Goal: Task Accomplishment & Management: Manage account settings

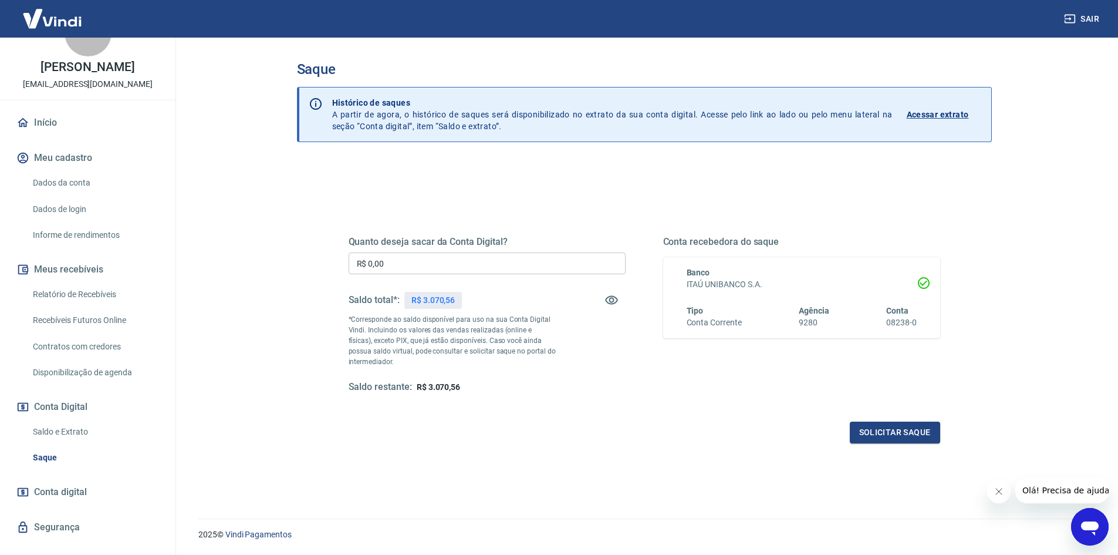
scroll to position [58, 0]
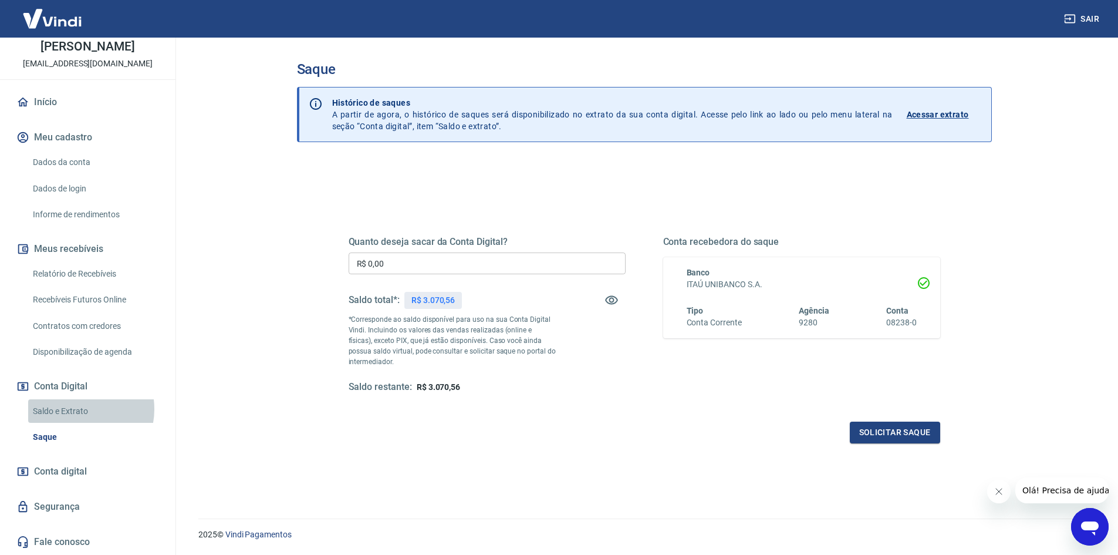
click at [79, 408] on link "Saldo e Extrato" at bounding box center [94, 411] width 133 height 24
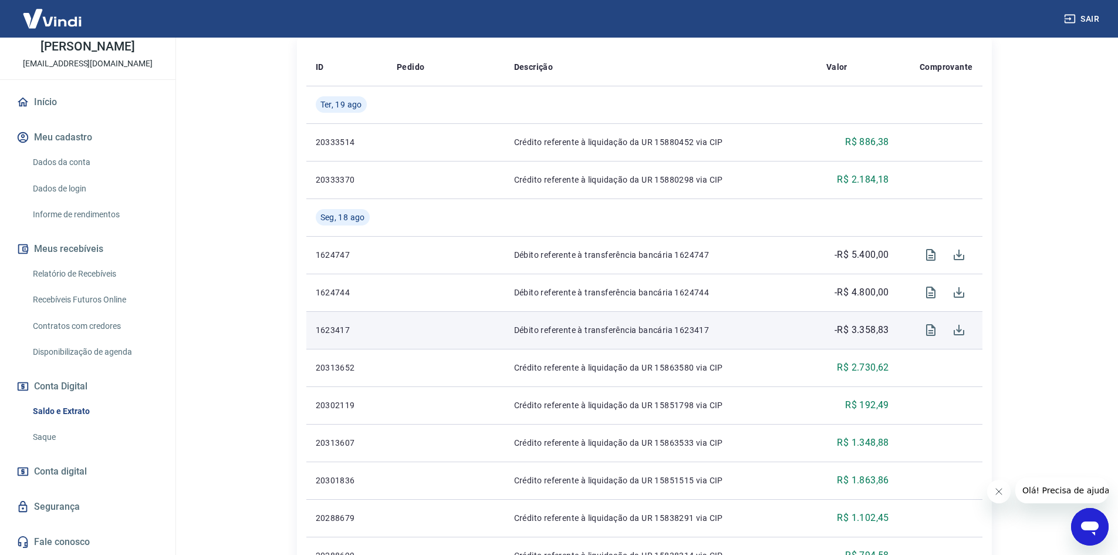
scroll to position [293, 0]
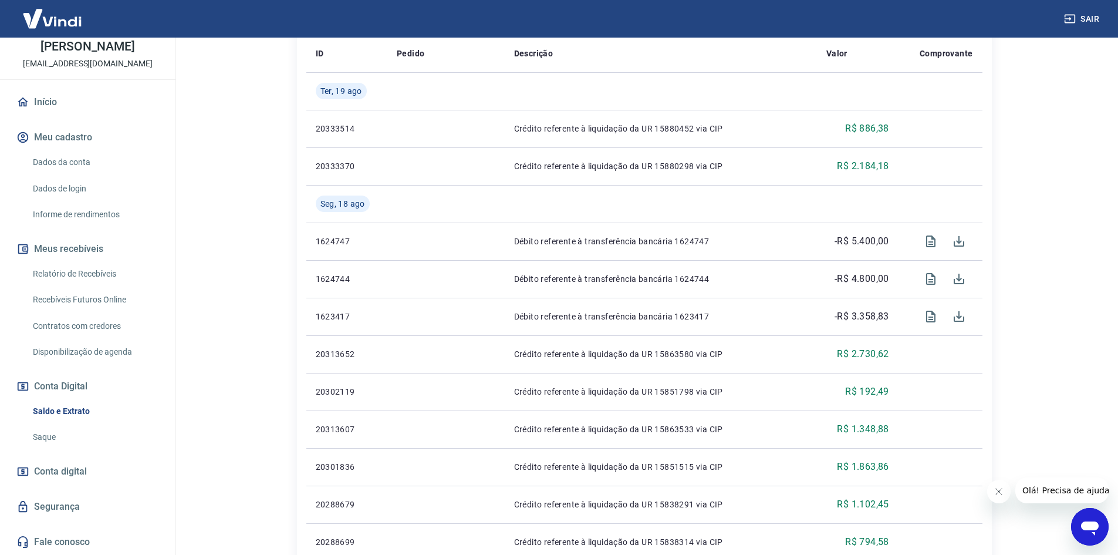
click at [1094, 529] on icon "Abrir janela de mensagens" at bounding box center [1090, 528] width 18 height 14
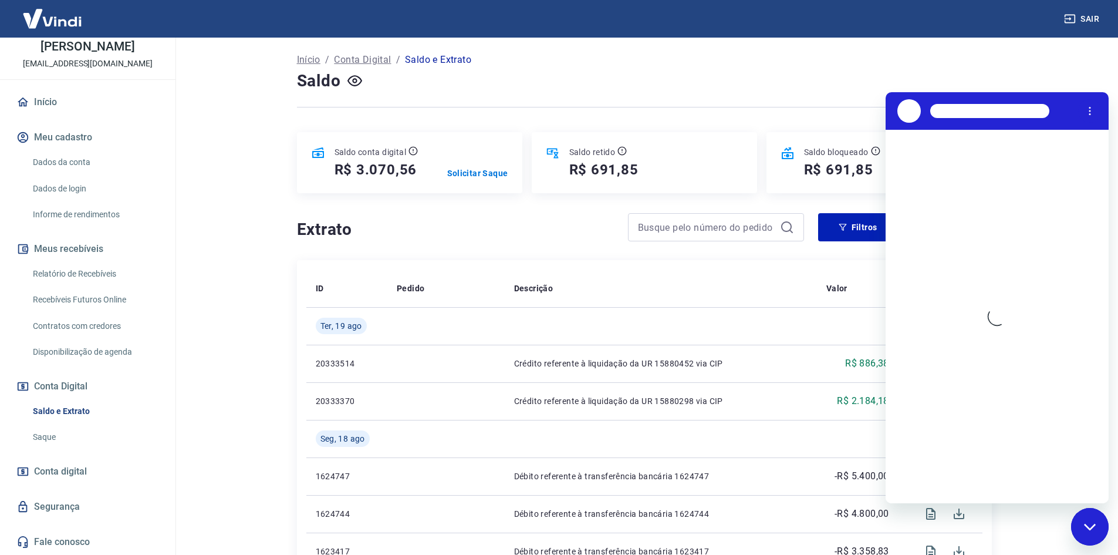
scroll to position [0, 0]
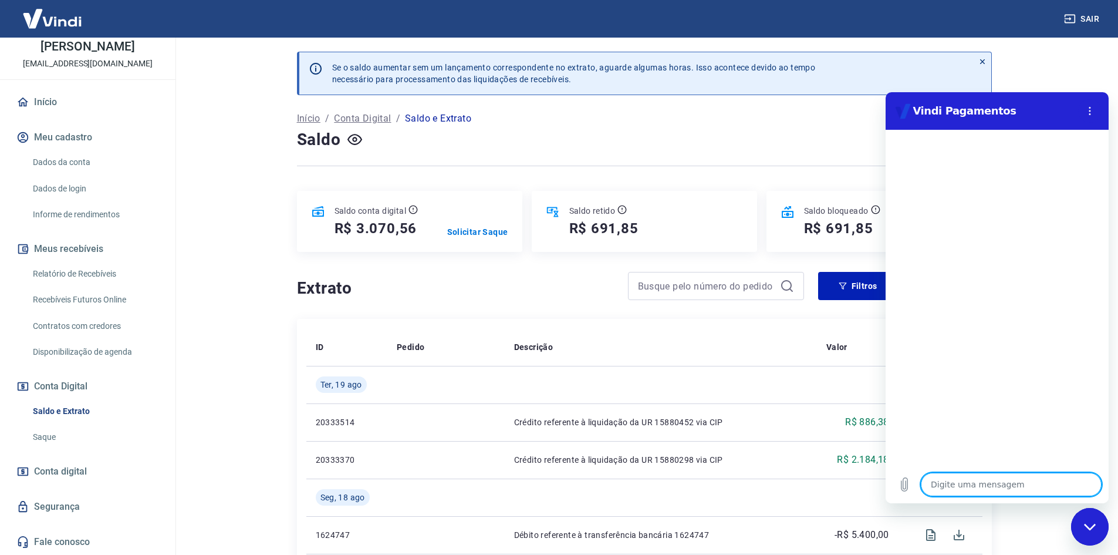
click at [977, 488] on textarea at bounding box center [1011, 483] width 181 height 23
type textarea "B"
type textarea "x"
type textarea "Bao"
type textarea "x"
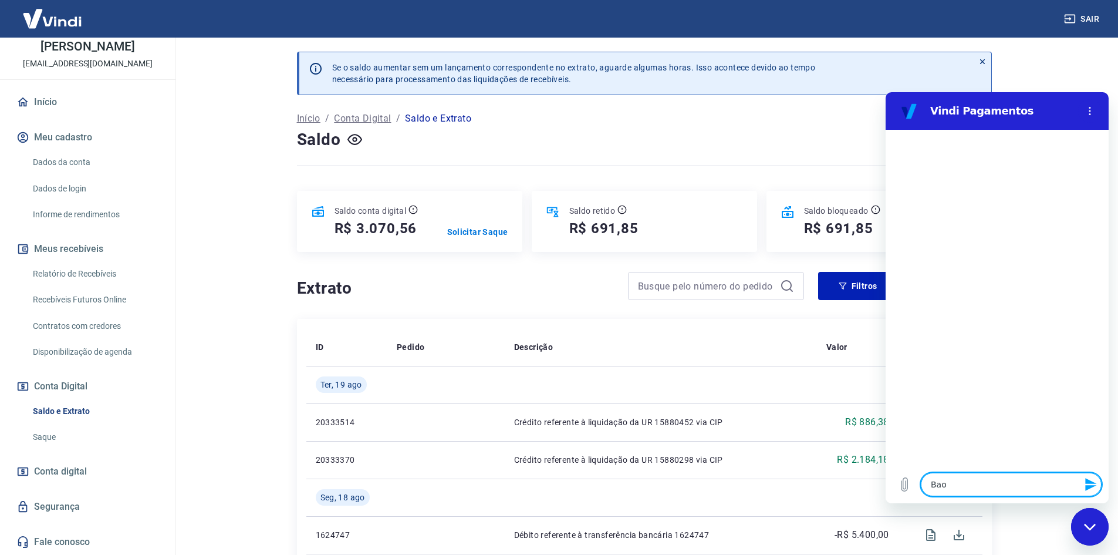
type textarea "Bao"
type textarea "x"
type textarea "Bao t"
type textarea "x"
type textarea "Bao ta"
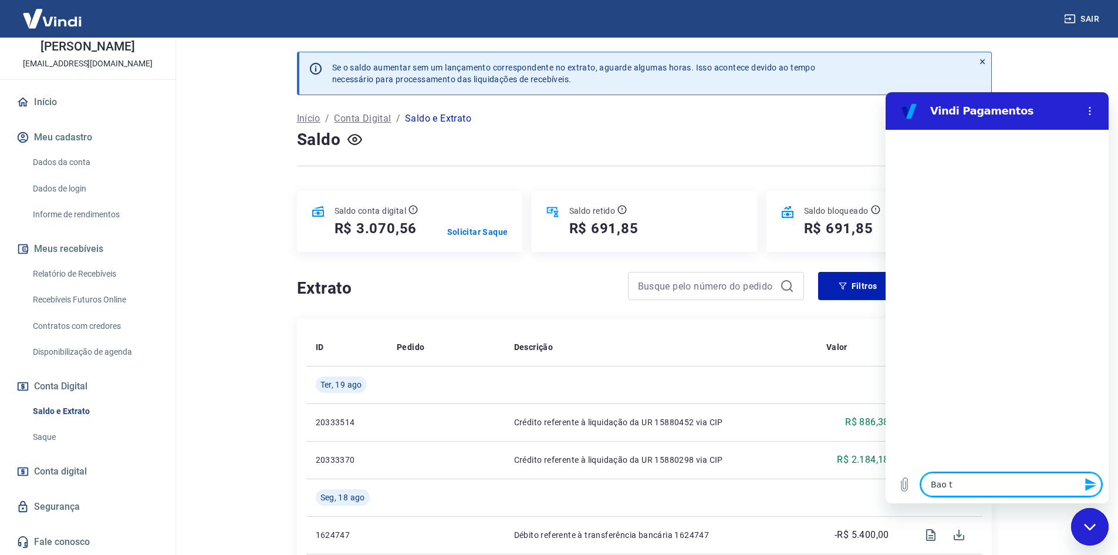
type textarea "x"
type textarea "Bao tar"
type textarea "x"
type textarea "Bao ta"
type textarea "x"
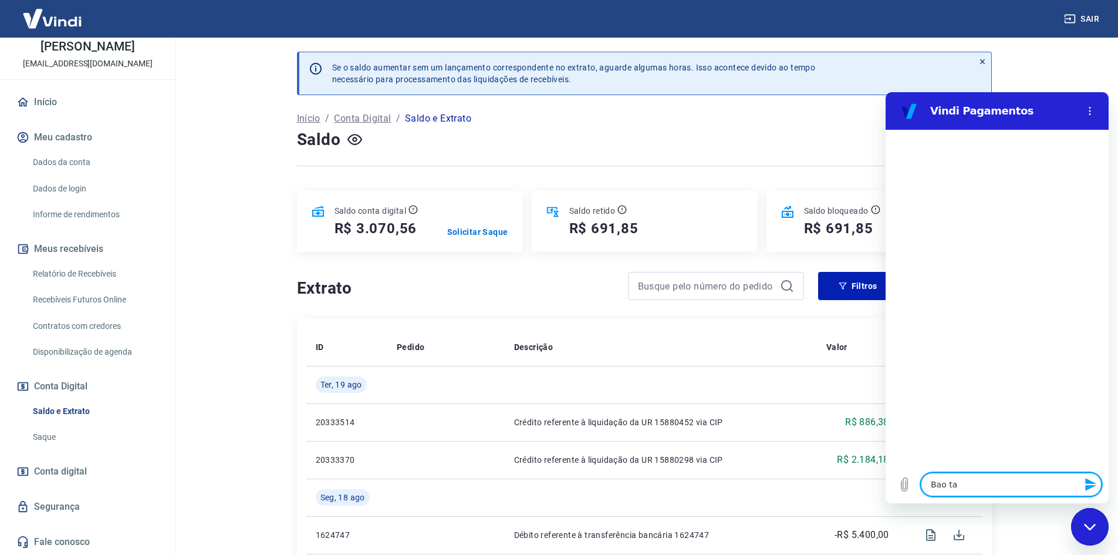
type textarea "Bao t"
type textarea "x"
type textarea "Bao"
type textarea "x"
type textarea "Bao"
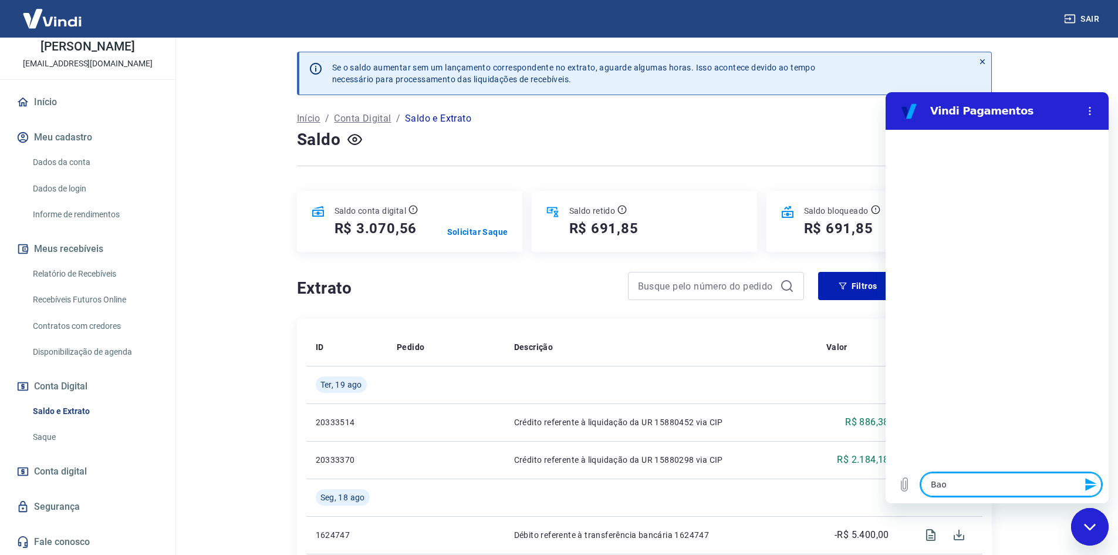
type textarea "x"
type textarea "Ba"
type textarea "x"
type textarea "B"
type textarea "x"
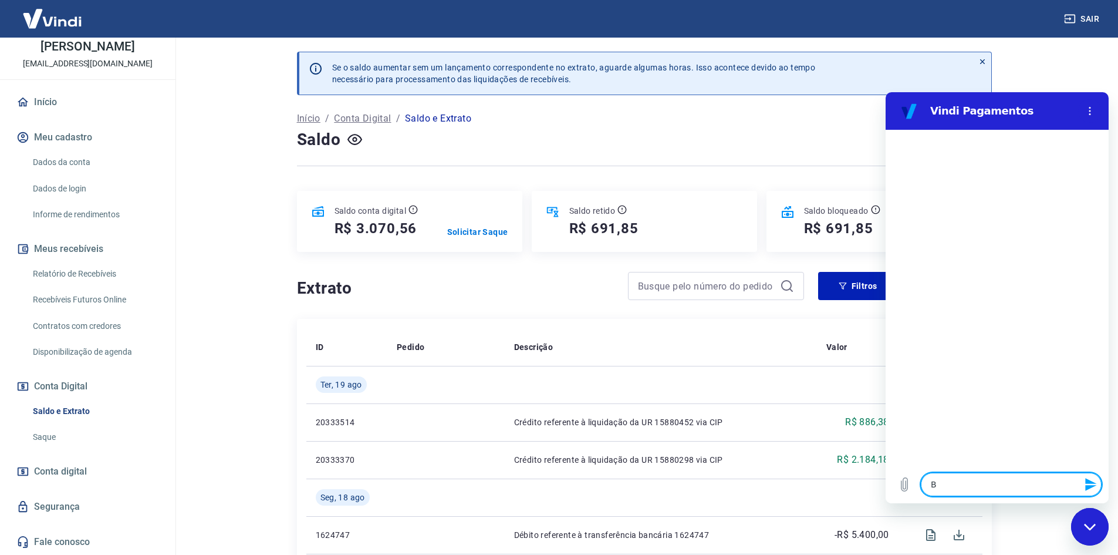
type textarea "Bo"
type textarea "x"
type textarea "Boa"
type textarea "x"
type textarea "Boa"
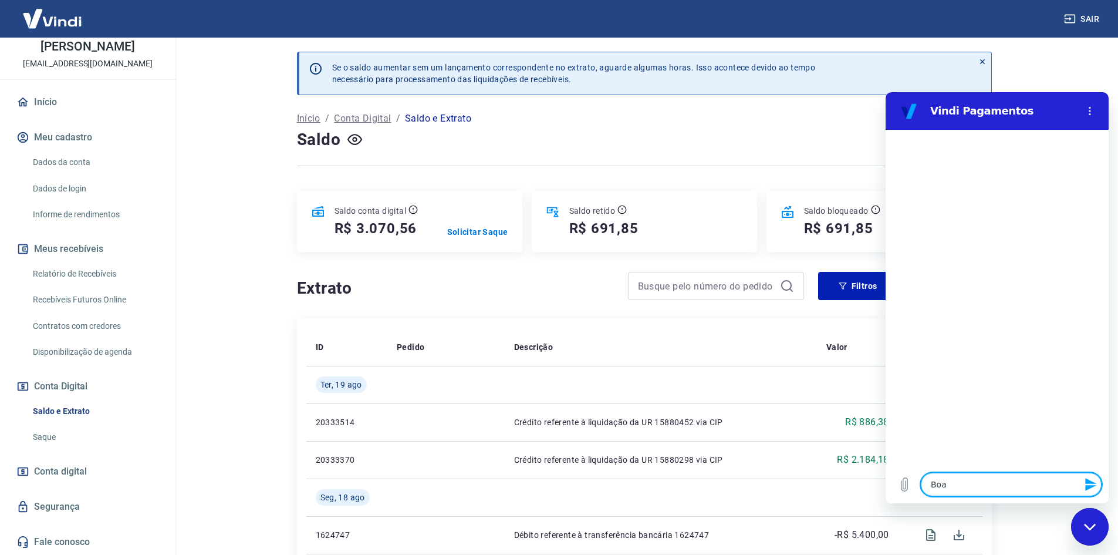
type textarea "x"
type textarea "Boa t"
type textarea "x"
type textarea "Boa ta"
type textarea "x"
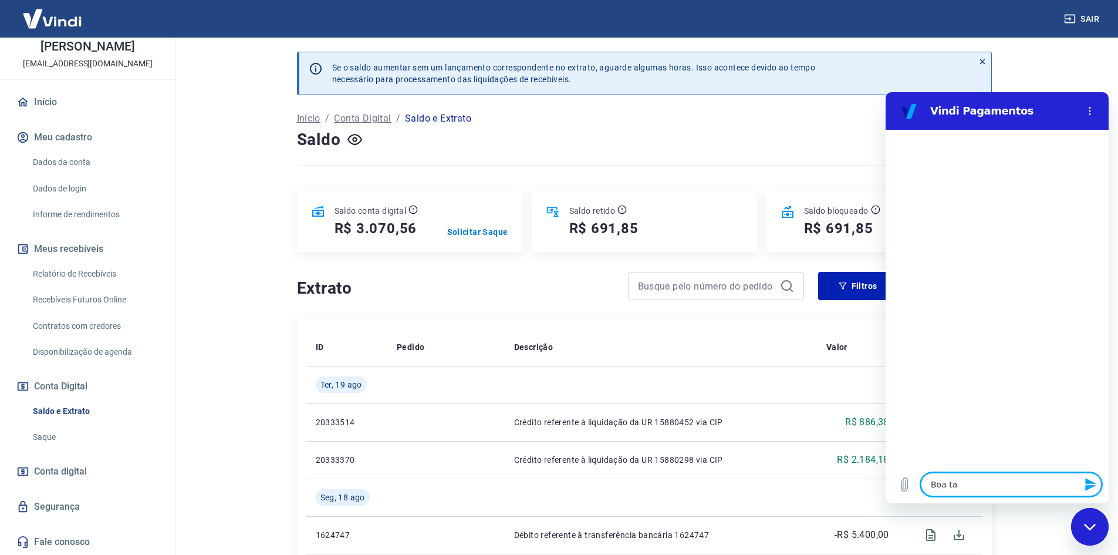
type textarea "Boa tar"
type textarea "x"
type textarea "Boa tard"
type textarea "x"
type textarea "Boa tarde"
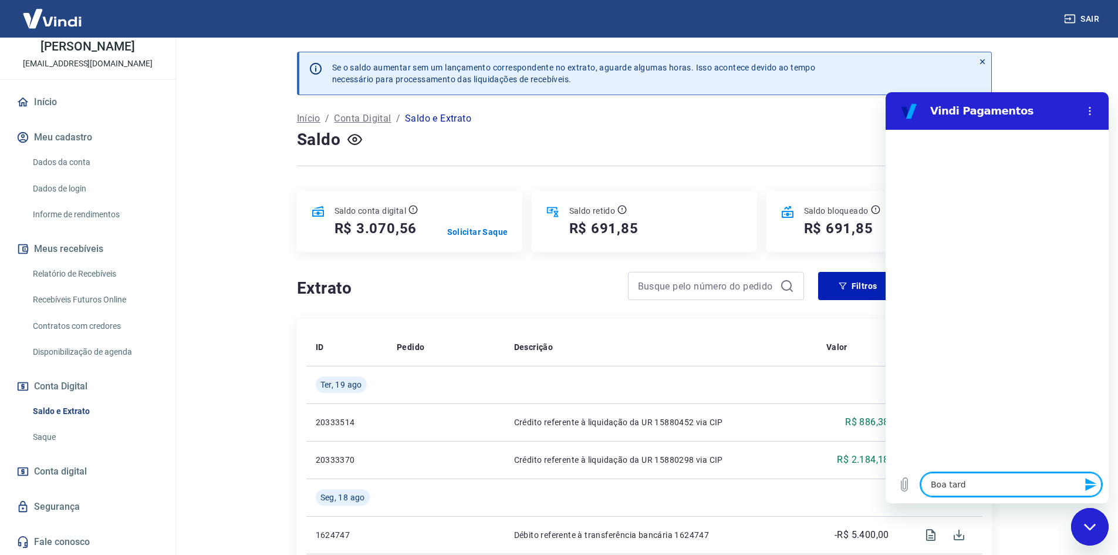
type textarea "x"
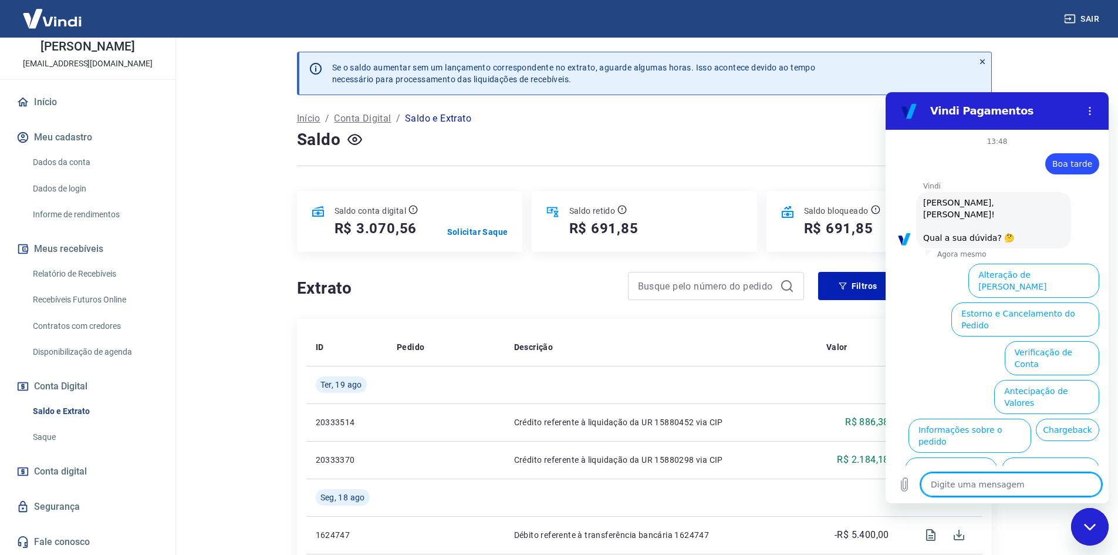
scroll to position [39, 0]
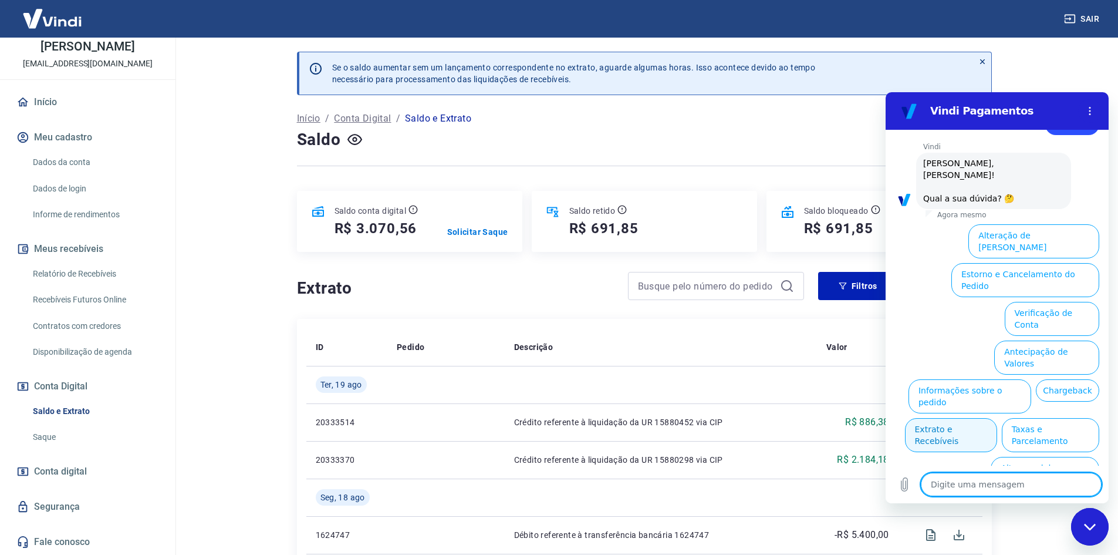
click at [997, 418] on button "Extrato e Recebíveis" at bounding box center [951, 435] width 92 height 34
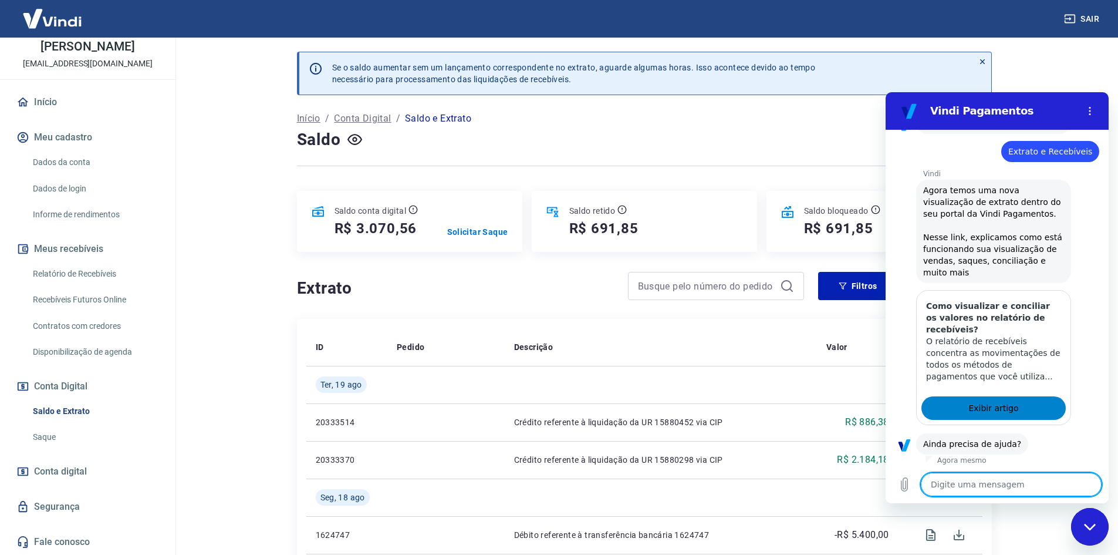
scroll to position [144, 0]
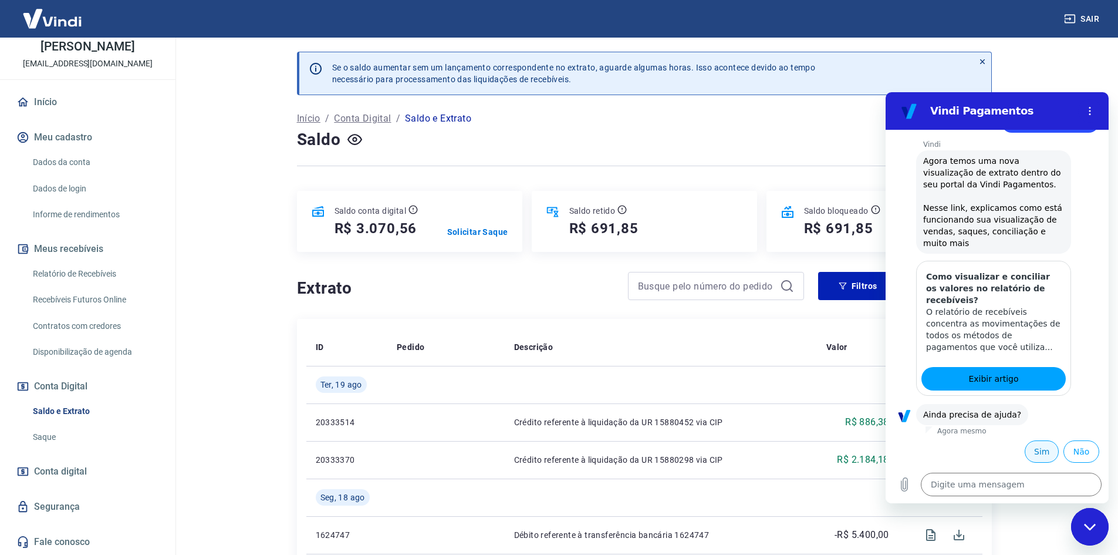
click at [1040, 452] on button "Sim" at bounding box center [1042, 451] width 34 height 22
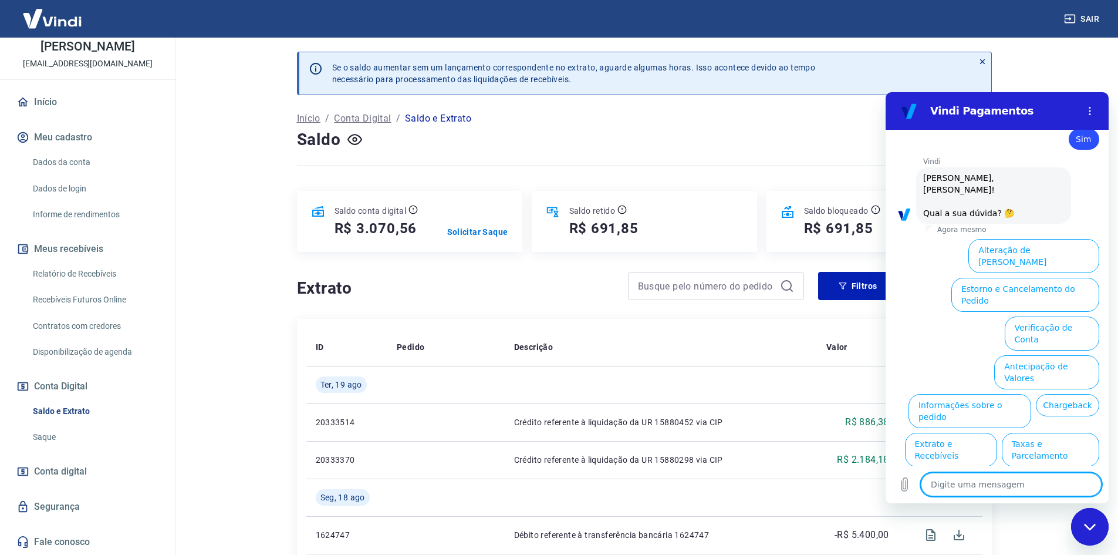
scroll to position [462, 0]
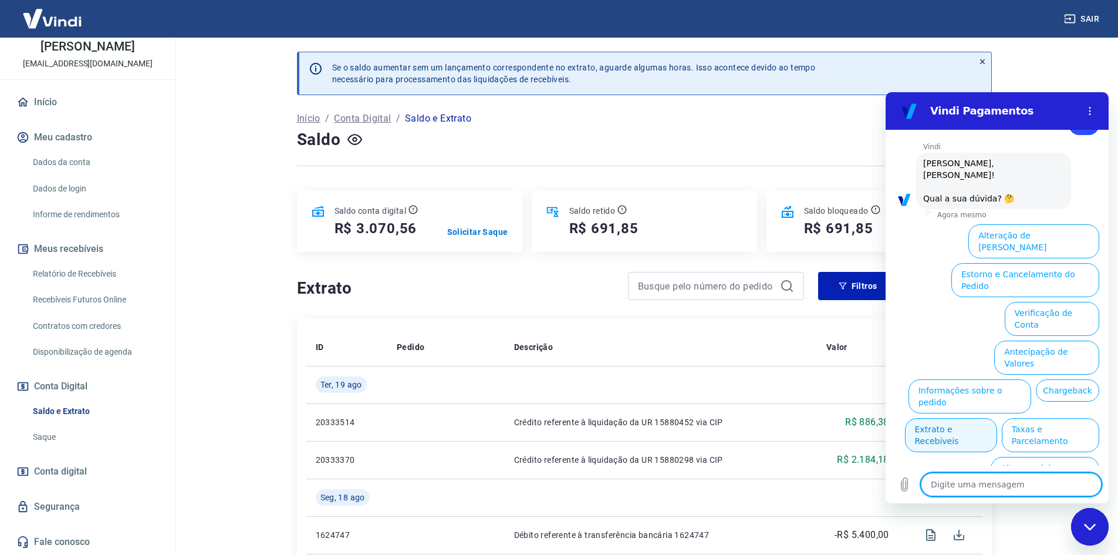
click at [997, 418] on button "Extrato e Recebíveis" at bounding box center [951, 435] width 92 height 34
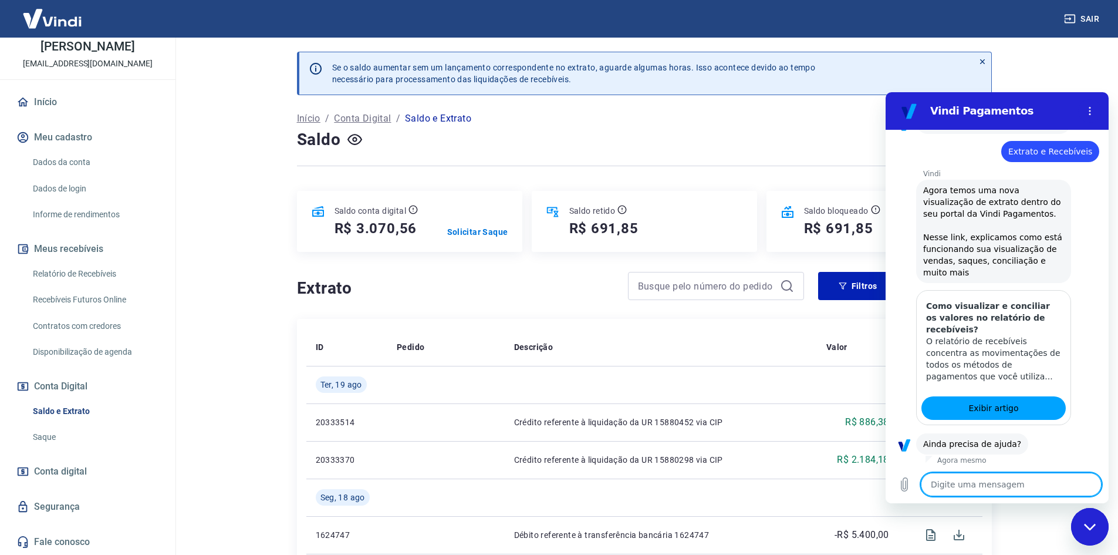
scroll to position [566, 0]
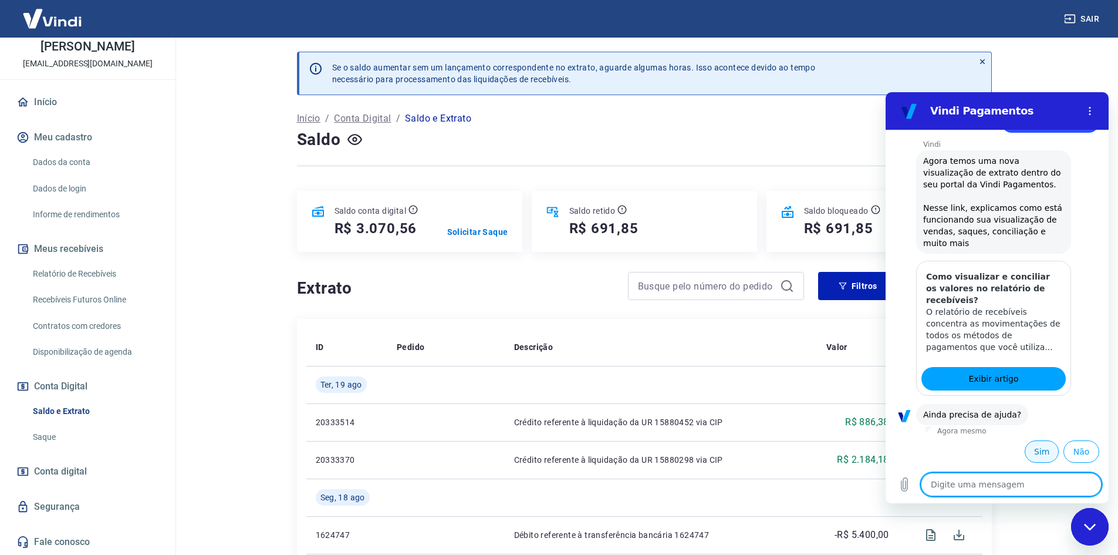
click at [1031, 450] on button "Sim" at bounding box center [1042, 451] width 34 height 22
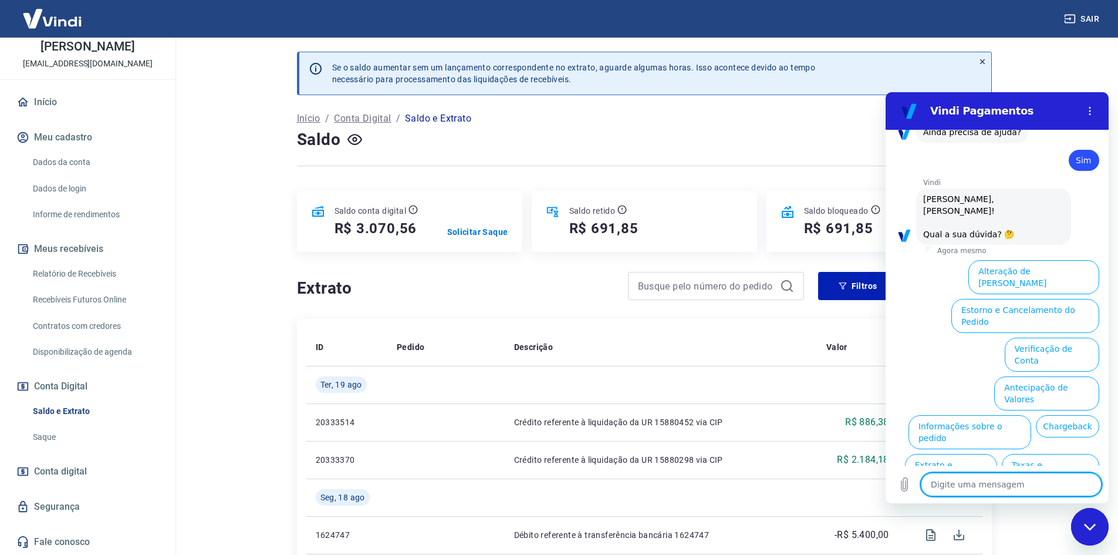
scroll to position [884, 0]
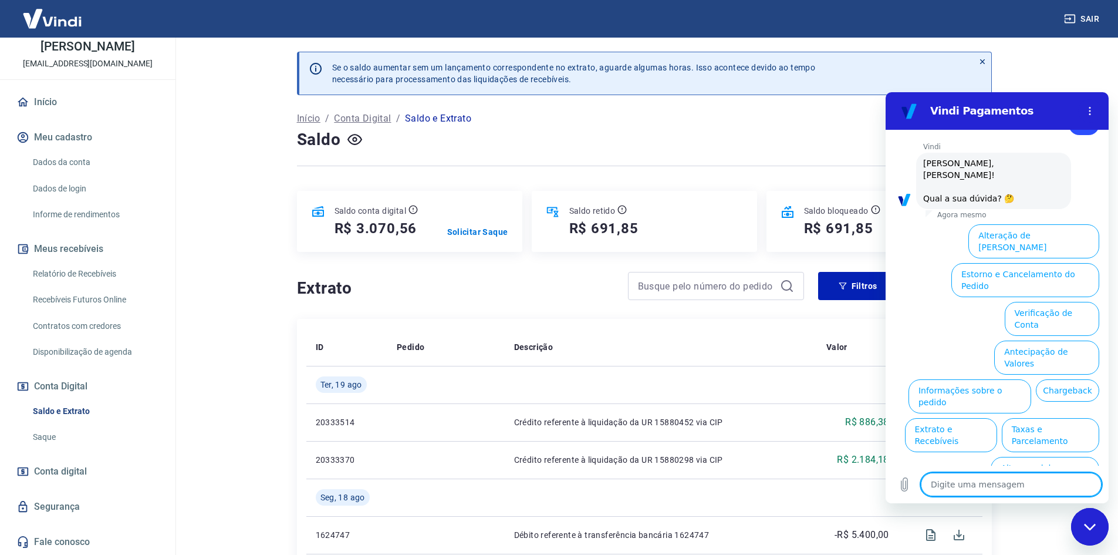
click at [997, 481] on textarea at bounding box center [1011, 483] width 181 height 23
click at [997, 418] on button "Extrato e Recebíveis" at bounding box center [951, 435] width 92 height 34
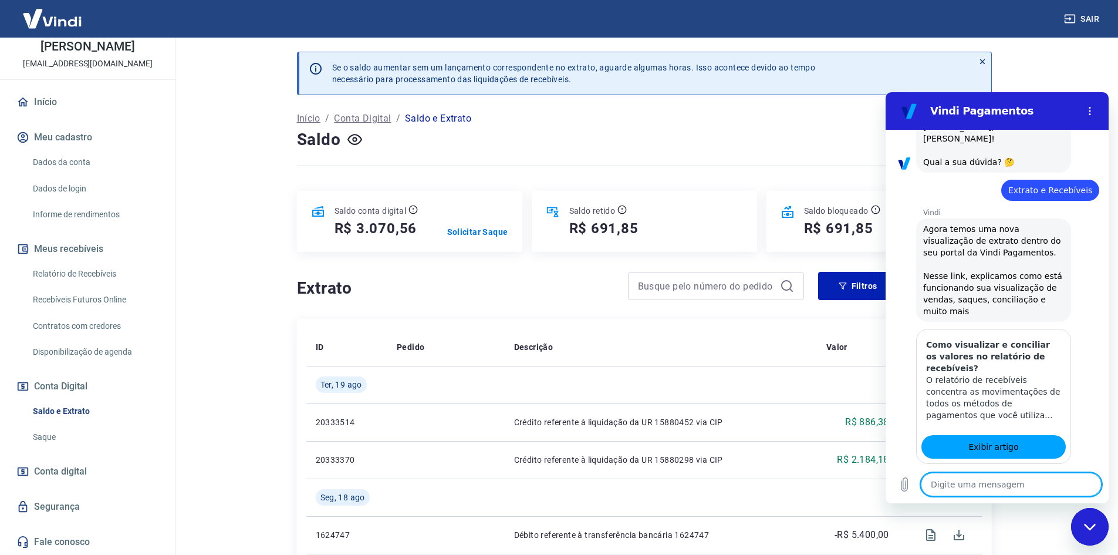
type textarea "x"
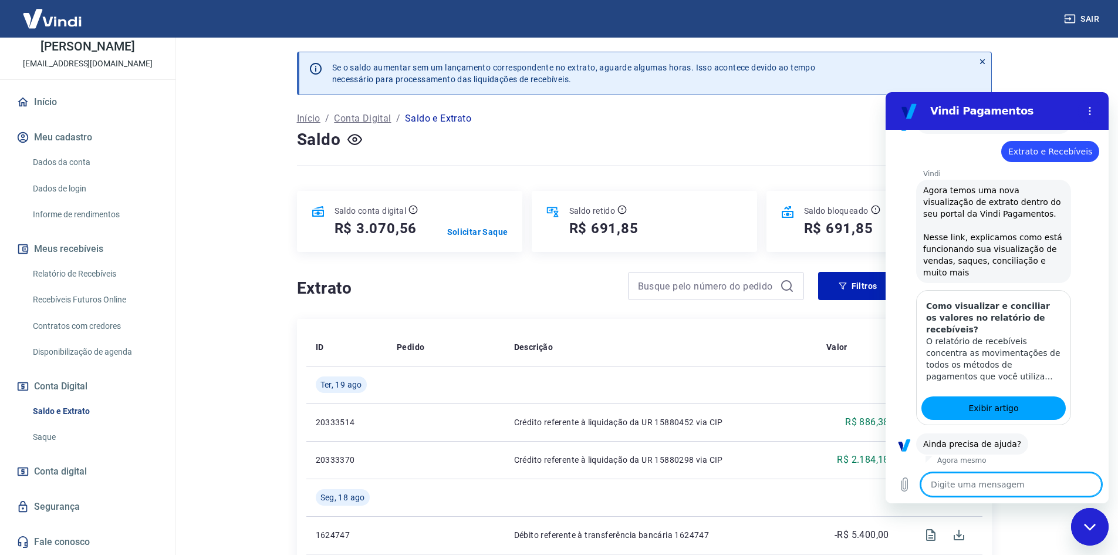
scroll to position [989, 0]
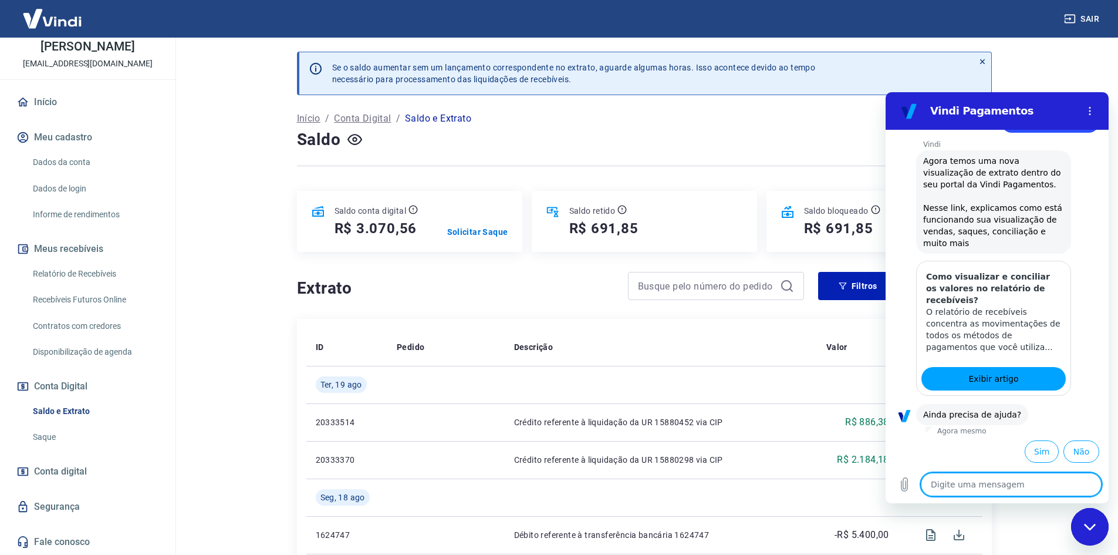
click at [986, 485] on textarea at bounding box center [1011, 483] width 181 height 23
type textarea "A"
type textarea "x"
type textarea "At"
type textarea "x"
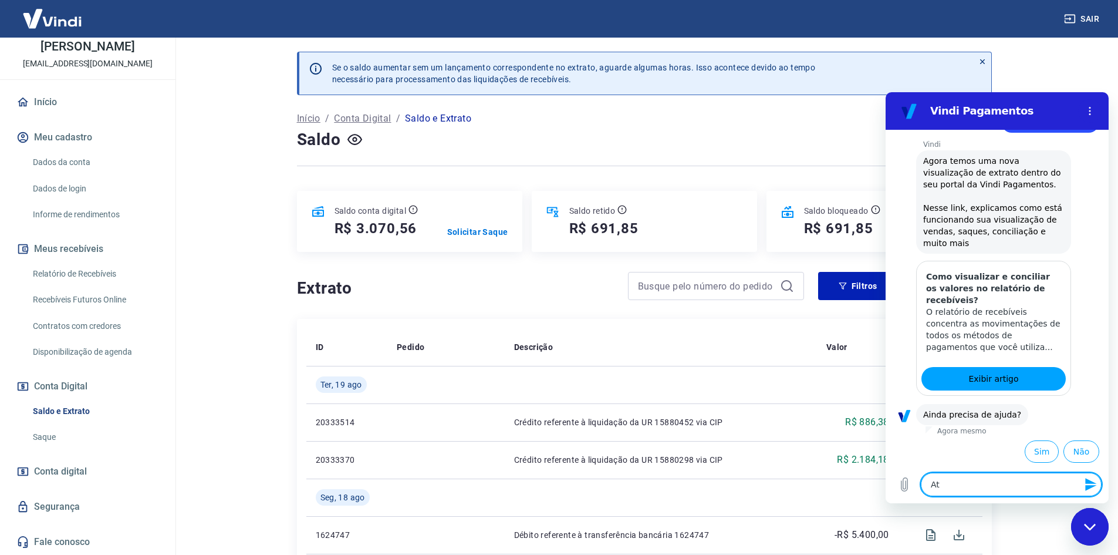
type textarea "Ate"
type textarea "x"
type textarea "Aten"
type textarea "x"
type textarea "Atend"
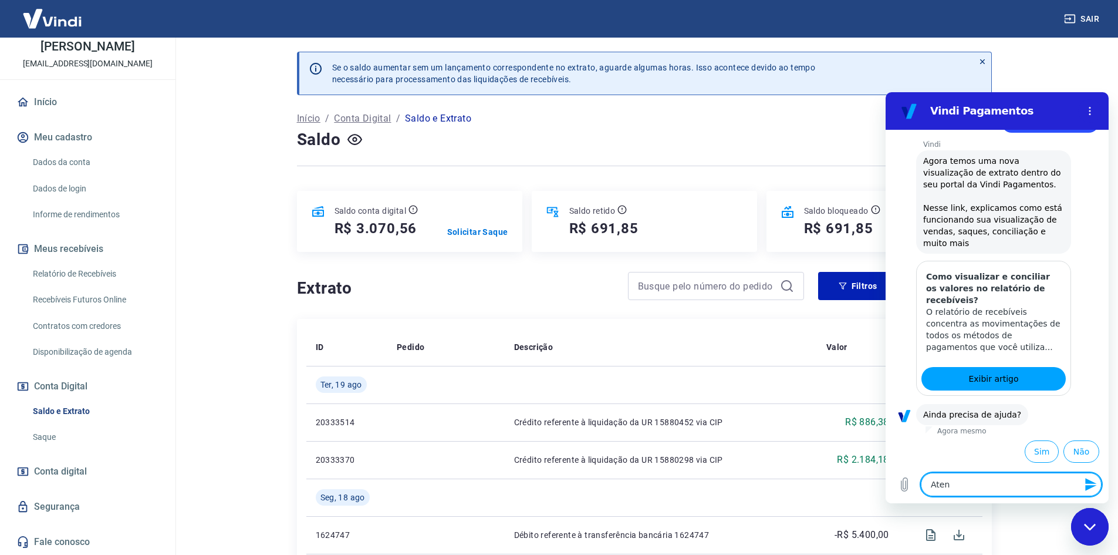
type textarea "x"
type textarea "Atende"
type textarea "x"
type textarea "Atenden"
type textarea "x"
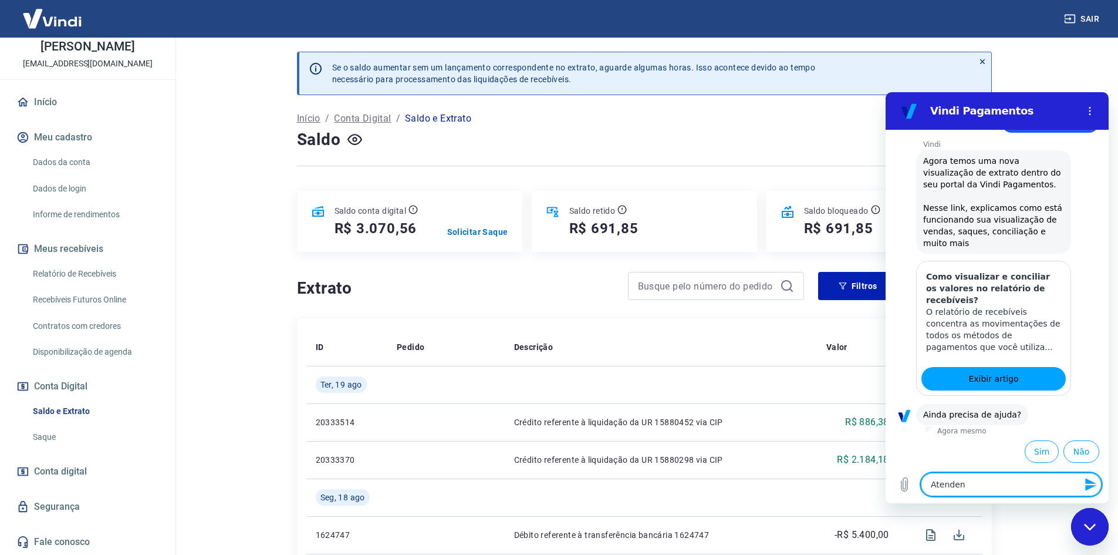
type textarea "Atendent"
type textarea "x"
type textarea "Atendente"
type textarea "x"
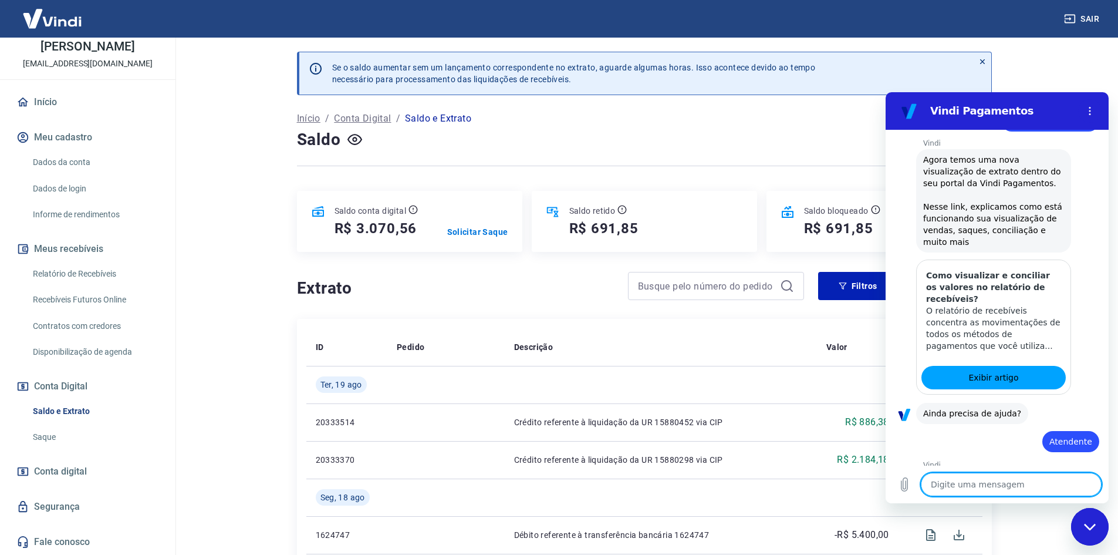
type textarea "x"
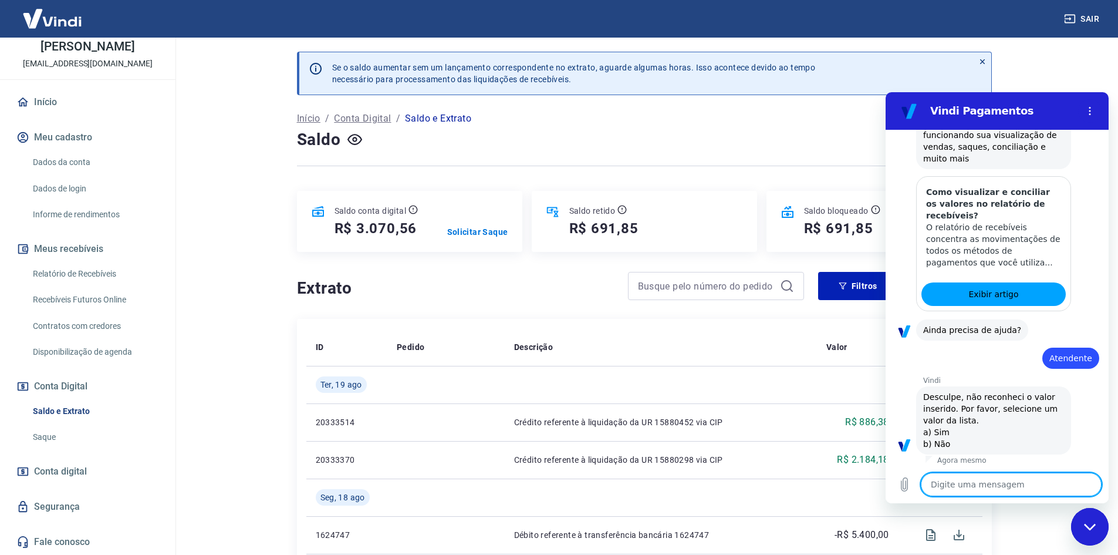
scroll to position [1076, 0]
type textarea "1"
type textarea "x"
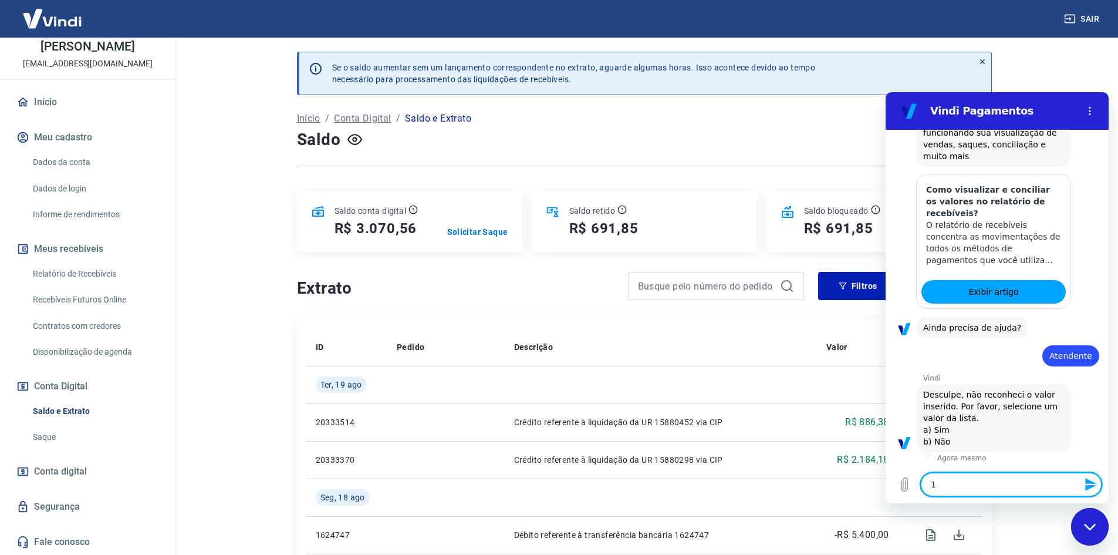
type textarea "x"
type textarea "A"
type textarea "x"
type textarea "At"
type textarea "x"
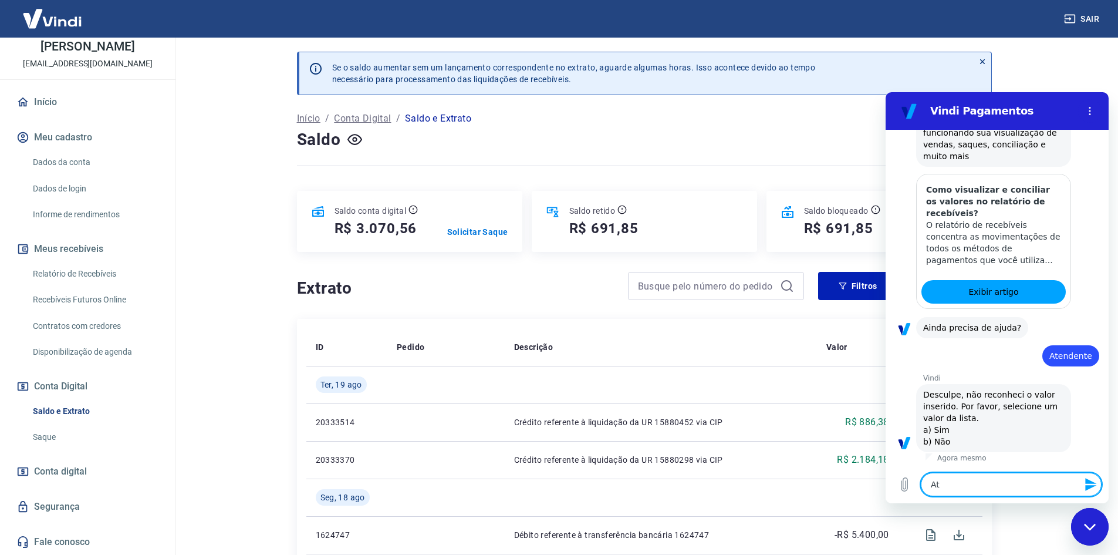
type textarea "Ate"
type textarea "x"
type textarea "Aten"
type textarea "x"
type textarea "Atend"
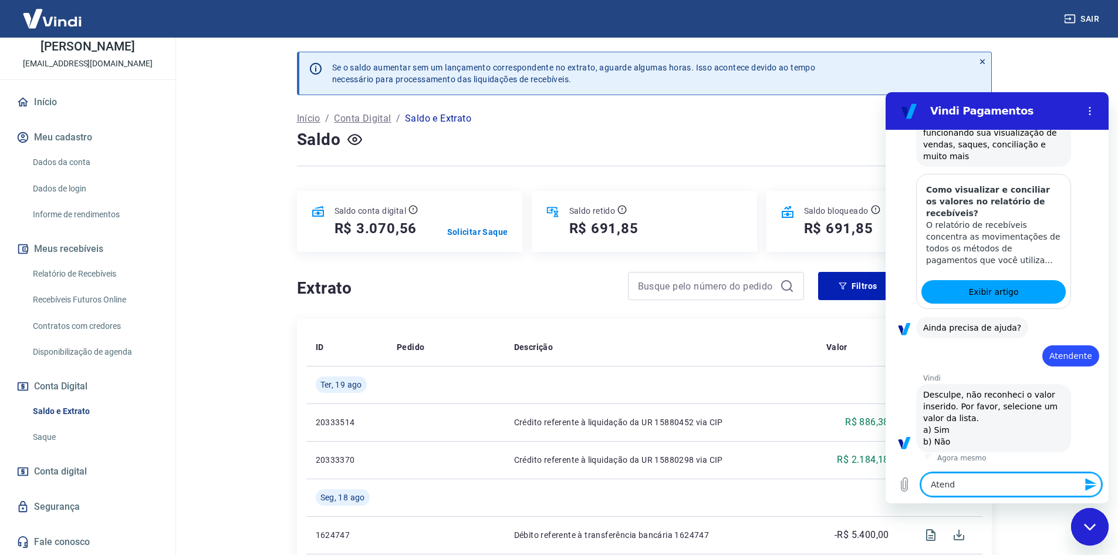
type textarea "x"
type textarea "Atende"
type textarea "x"
type textarea "Atenden"
type textarea "x"
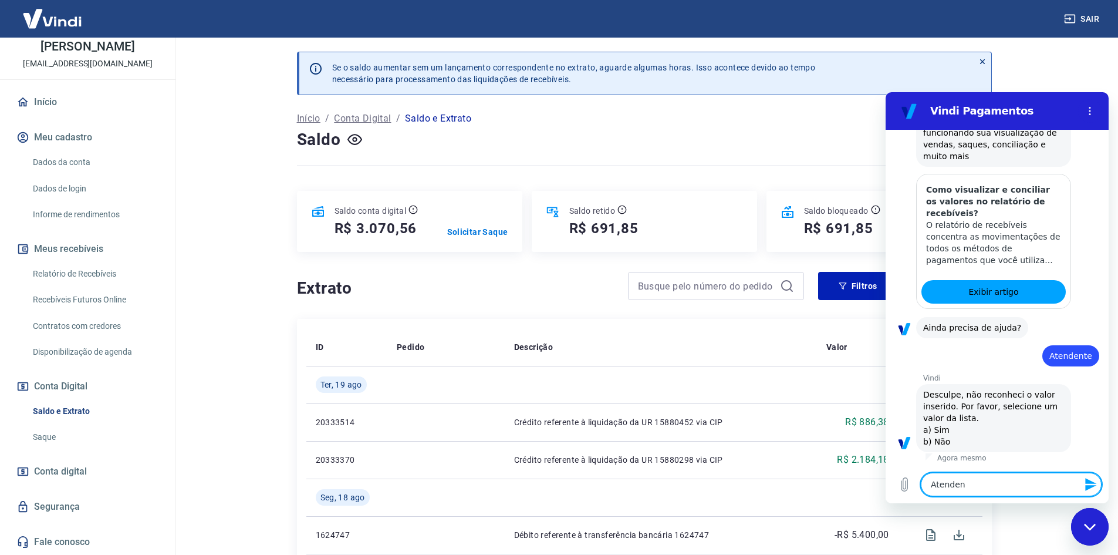
type textarea "Atendent"
type textarea "x"
type textarea "Atendente"
type textarea "x"
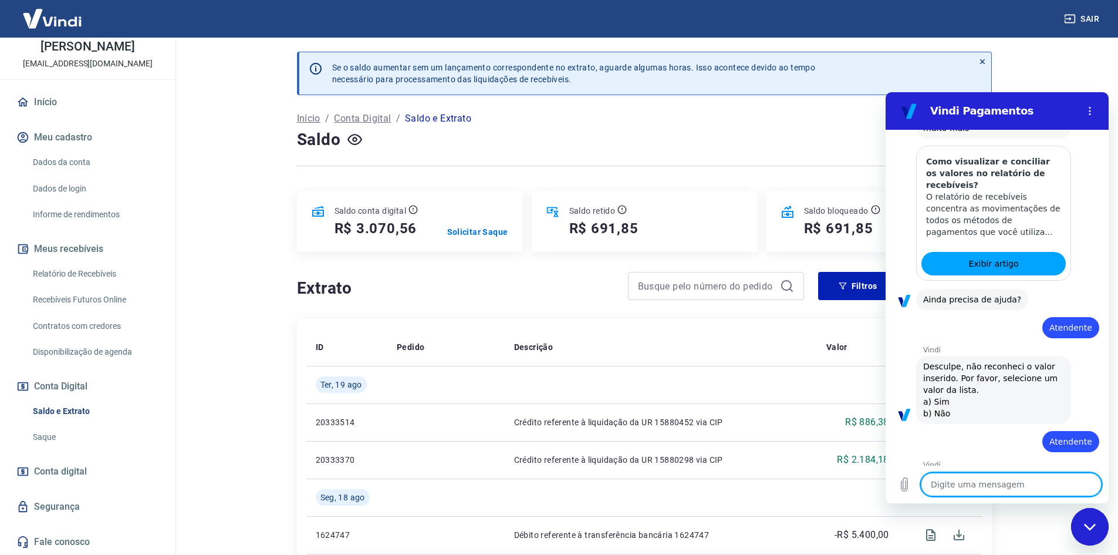
type textarea "x"
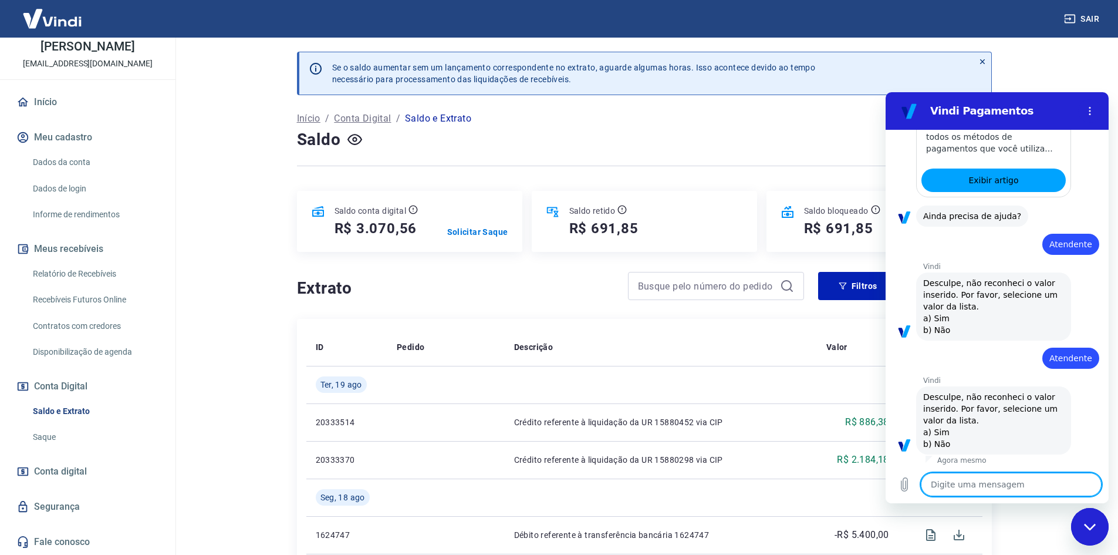
scroll to position [1190, 0]
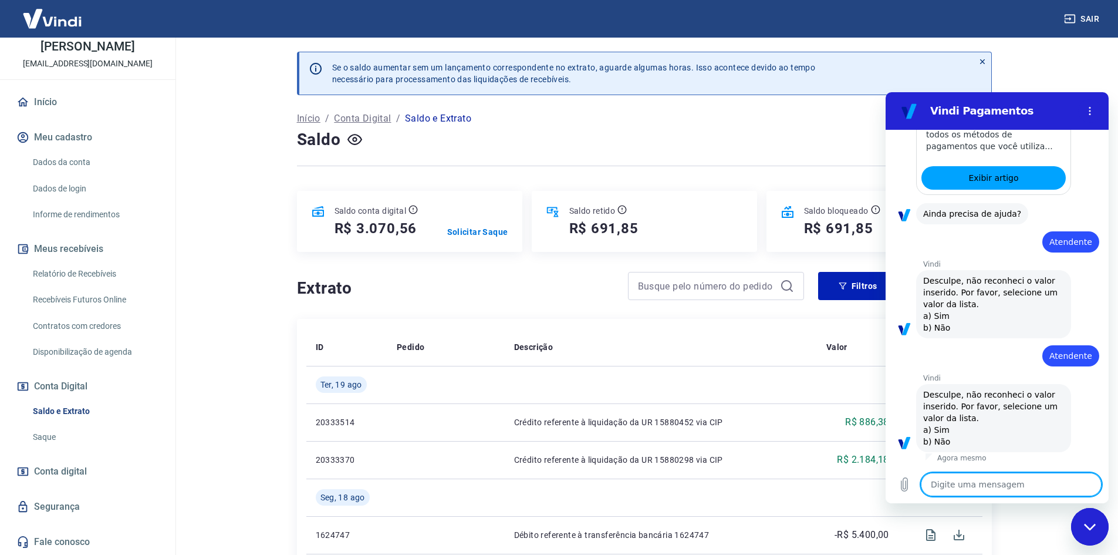
type textarea "1"
type textarea "x"
type textarea "a"
type textarea "x"
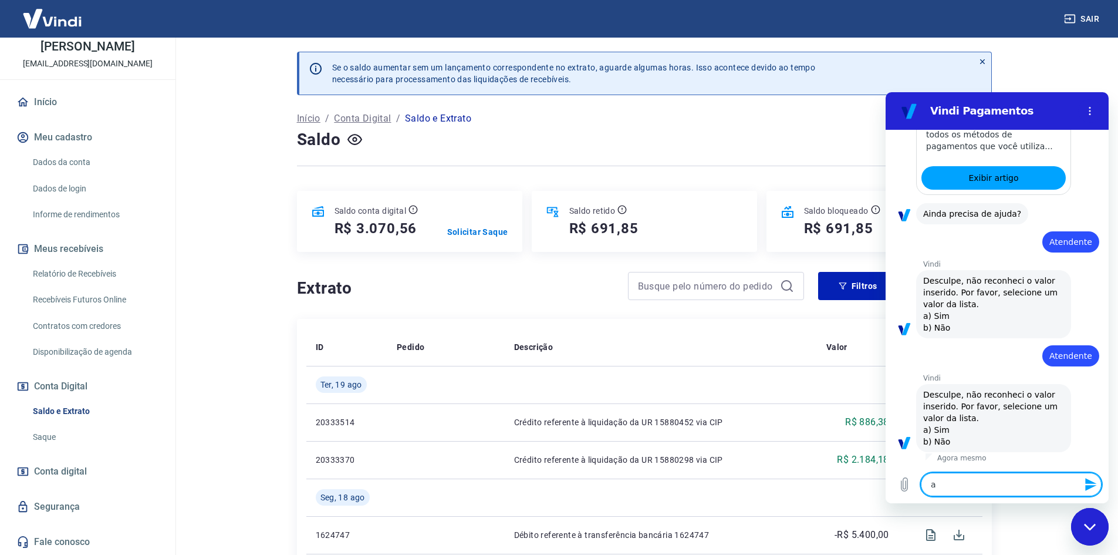
type textarea "a3"
type textarea "x"
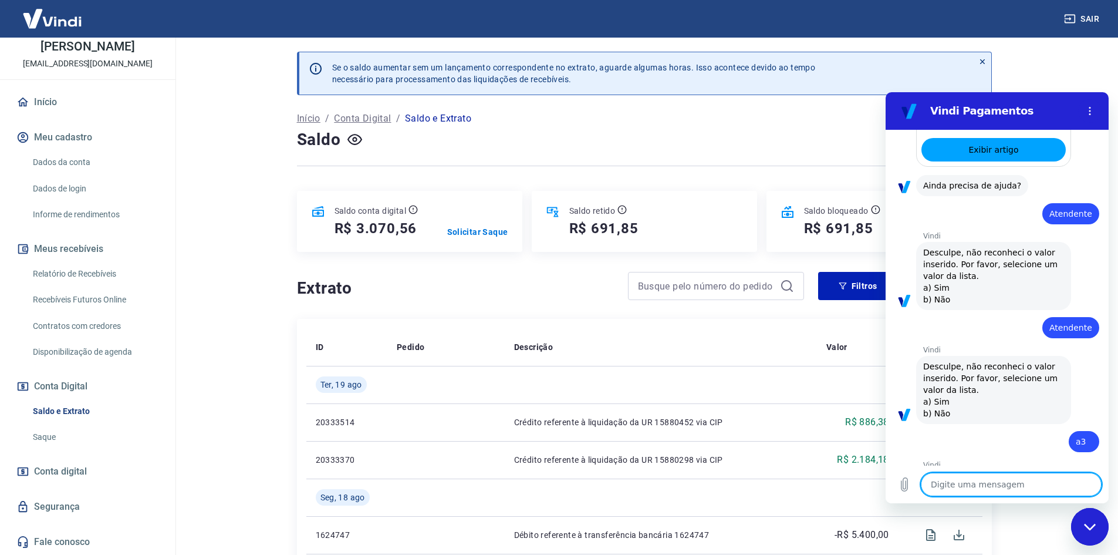
type textarea "x"
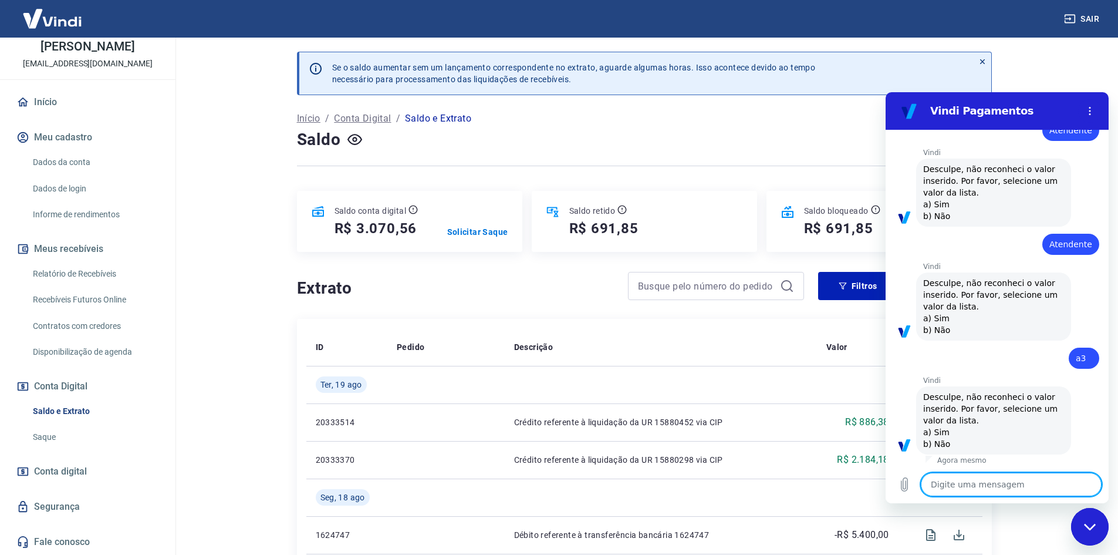
click at [1000, 480] on textarea at bounding box center [1011, 483] width 181 height 23
type textarea "a"
type textarea "x"
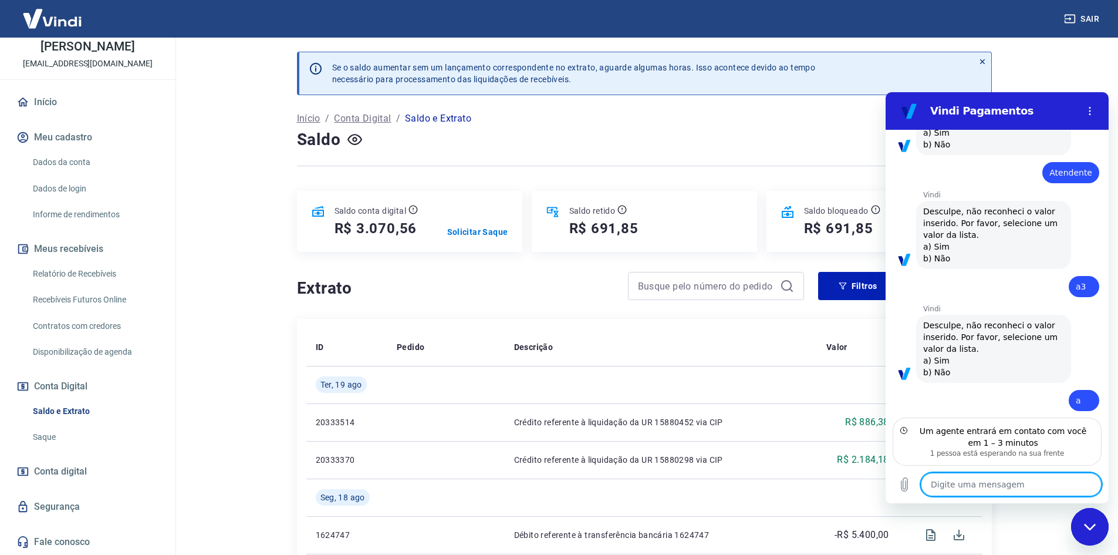
scroll to position [1426, 0]
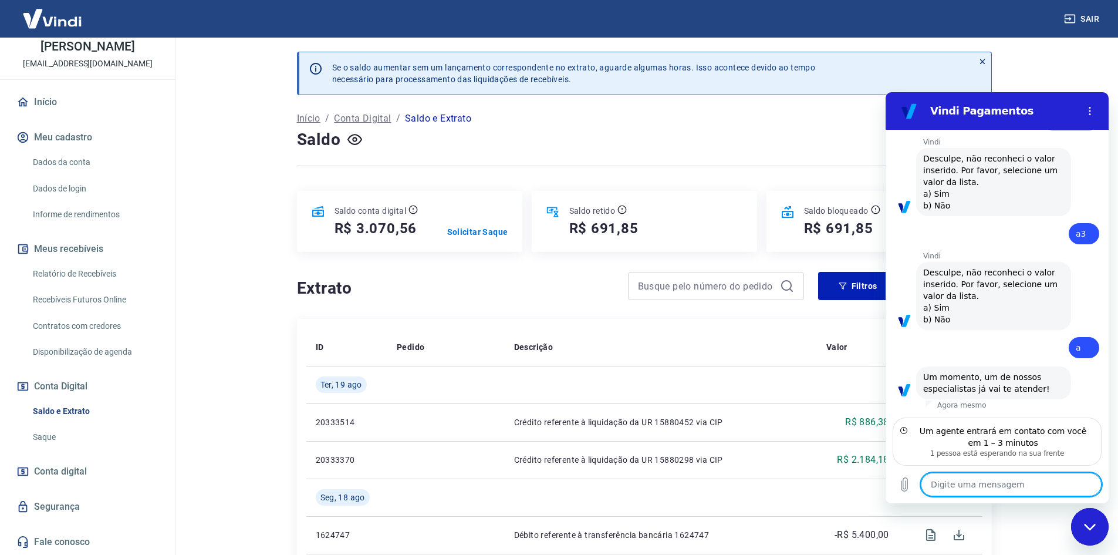
type textarea "x"
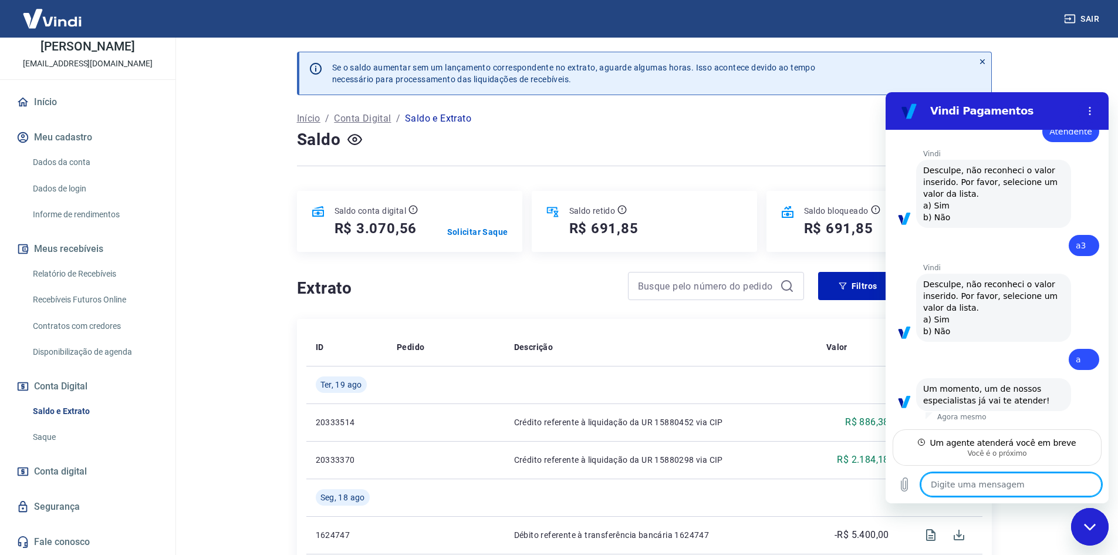
scroll to position [1414, 0]
click at [1000, 480] on textarea at bounding box center [1011, 483] width 181 height 23
click at [500, 231] on p "Solicitar Saque" at bounding box center [477, 232] width 61 height 12
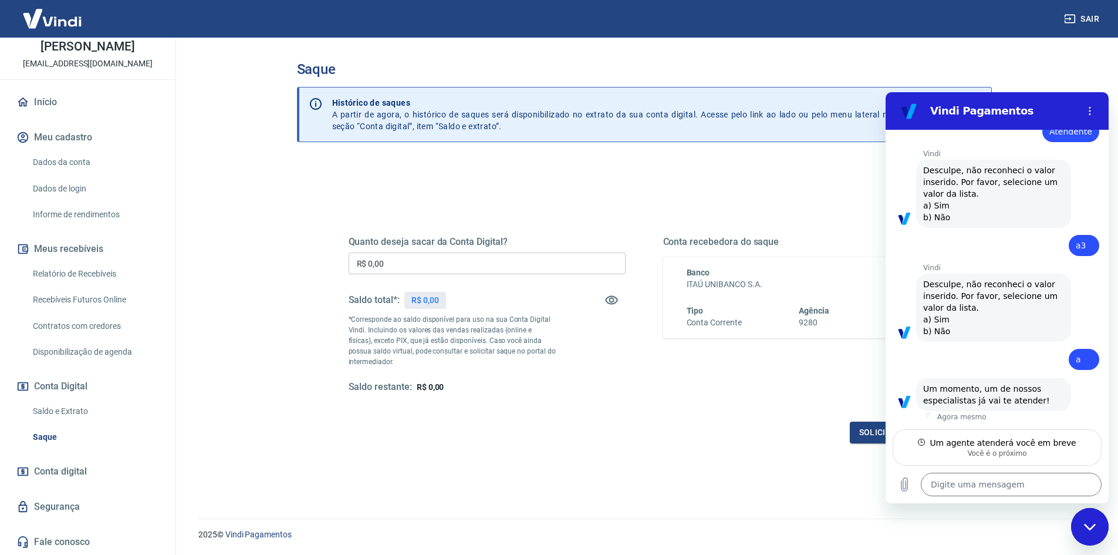
click at [509, 258] on input "R$ 0,00" at bounding box center [487, 263] width 277 height 22
type input "R$ 3.070,56"
click at [865, 430] on button "Solicitar saque" at bounding box center [895, 432] width 90 height 22
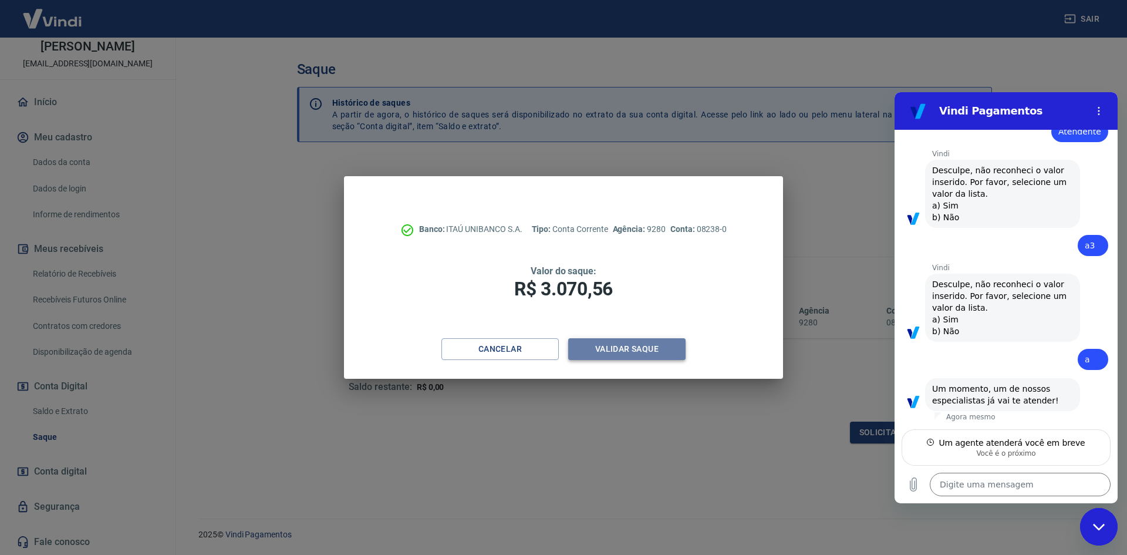
click at [633, 345] on button "Validar saque" at bounding box center [626, 349] width 117 height 22
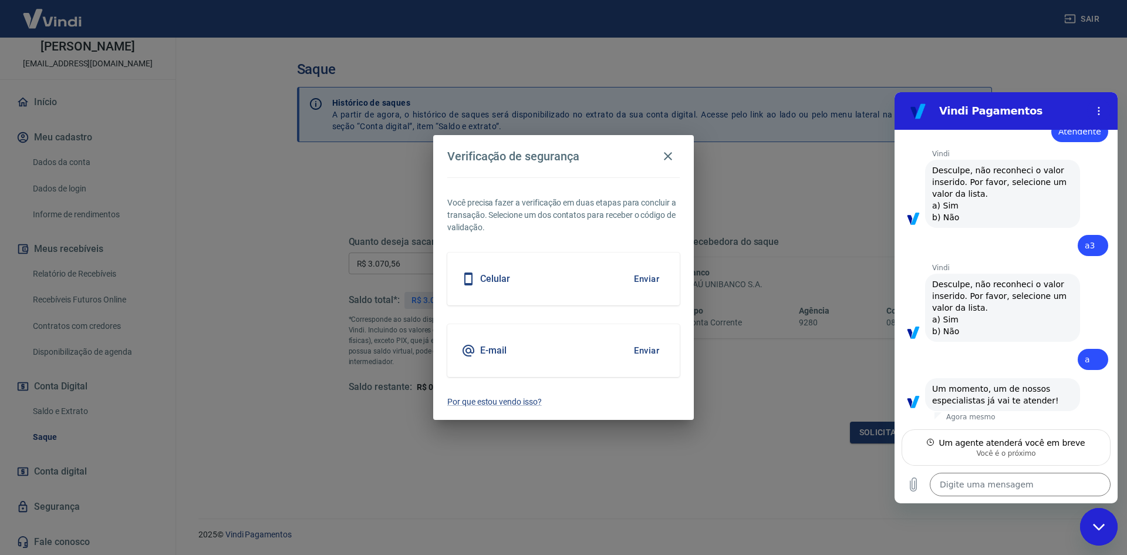
click at [650, 275] on button "Enviar" at bounding box center [646, 278] width 38 height 25
click at [641, 277] on button "Enviar" at bounding box center [646, 278] width 38 height 25
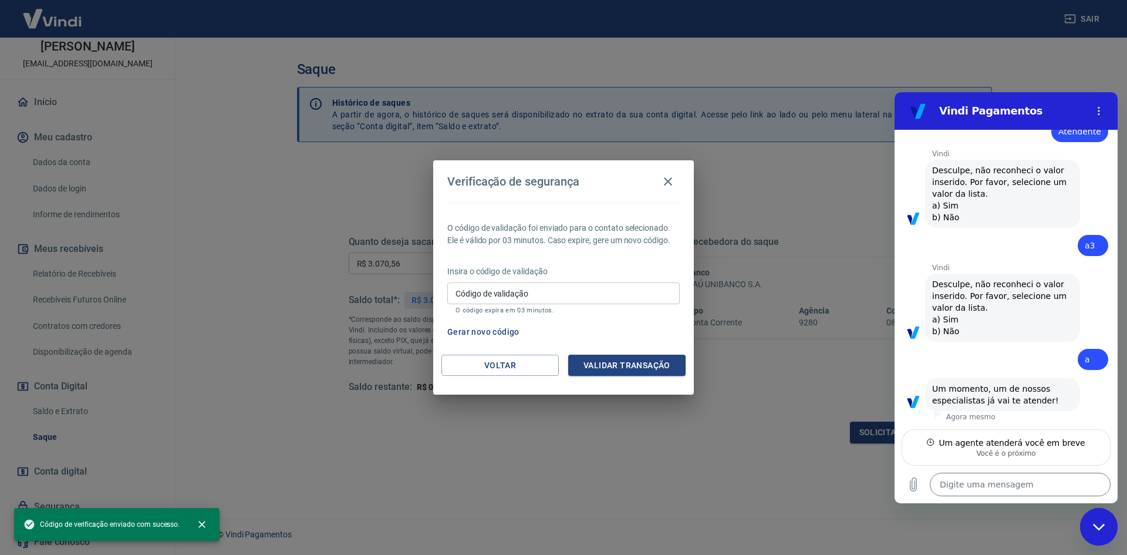
click at [630, 291] on input "Código de validação" at bounding box center [563, 293] width 232 height 22
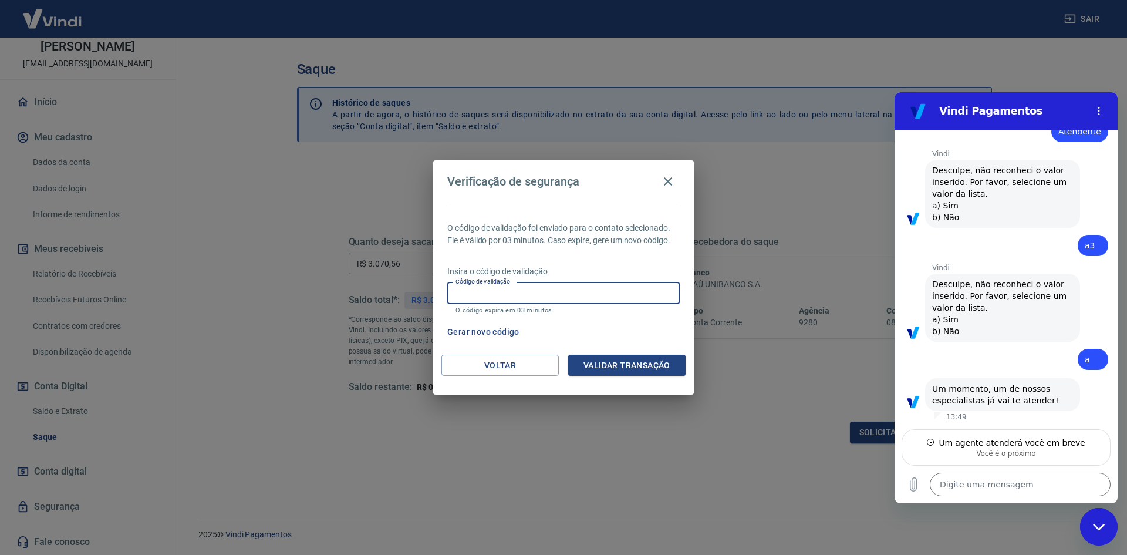
click at [615, 290] on input "Código de validação" at bounding box center [563, 293] width 232 height 22
type input "697564"
click at [646, 366] on button "Validar transação" at bounding box center [626, 365] width 117 height 22
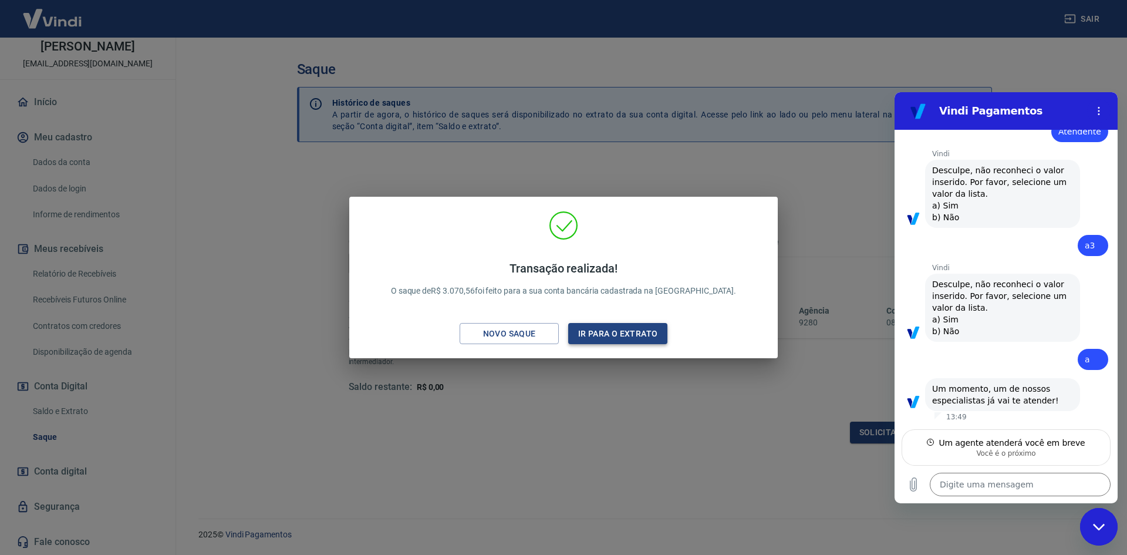
click at [632, 336] on button "Ir para o extrato" at bounding box center [617, 334] width 99 height 22
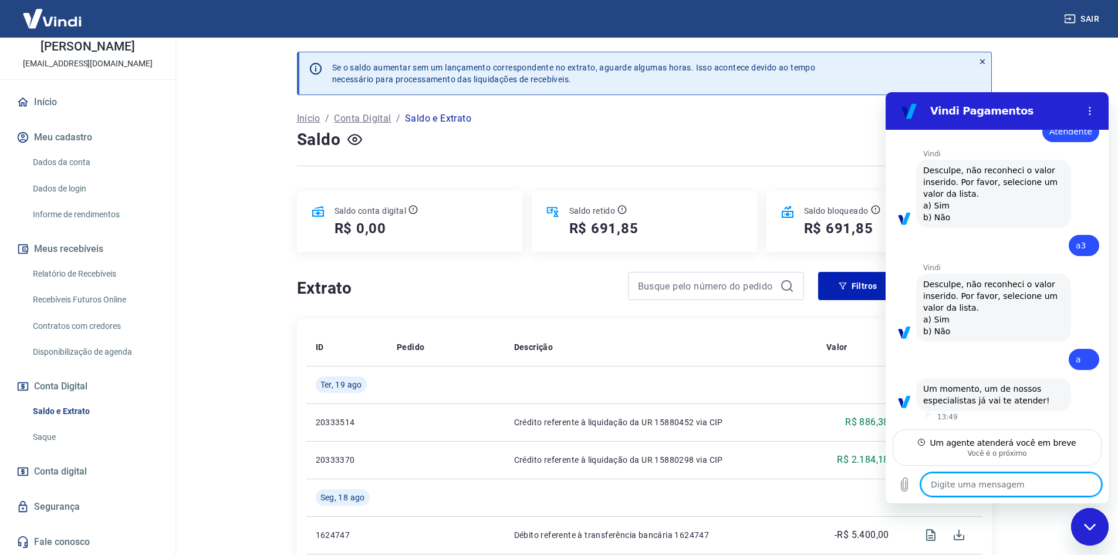
click at [1005, 485] on textarea at bounding box center [1011, 483] width 181 height 23
click at [1012, 484] on textarea at bounding box center [1011, 483] width 181 height 23
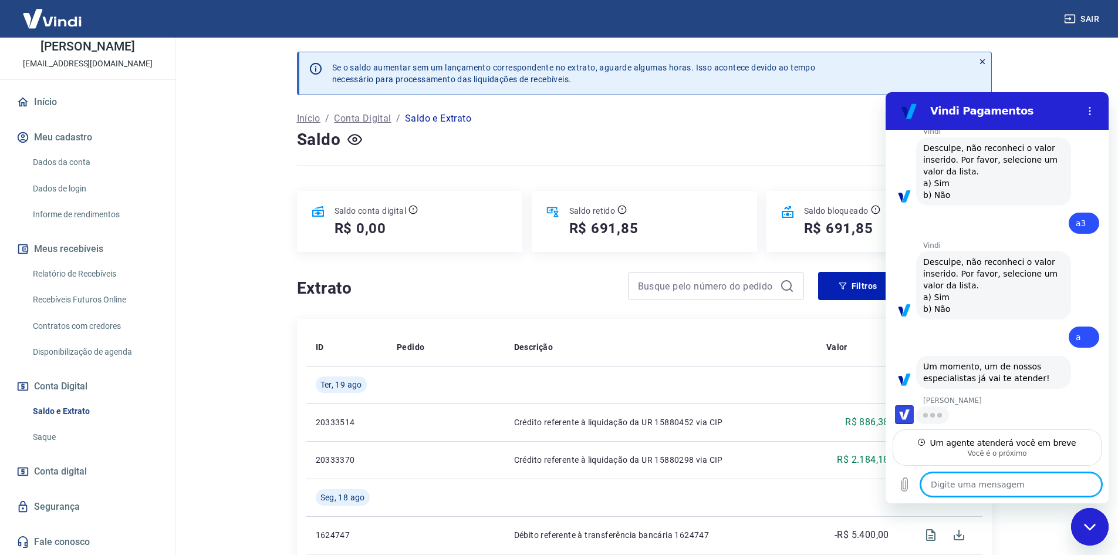
scroll to position [1436, 0]
type textarea "x"
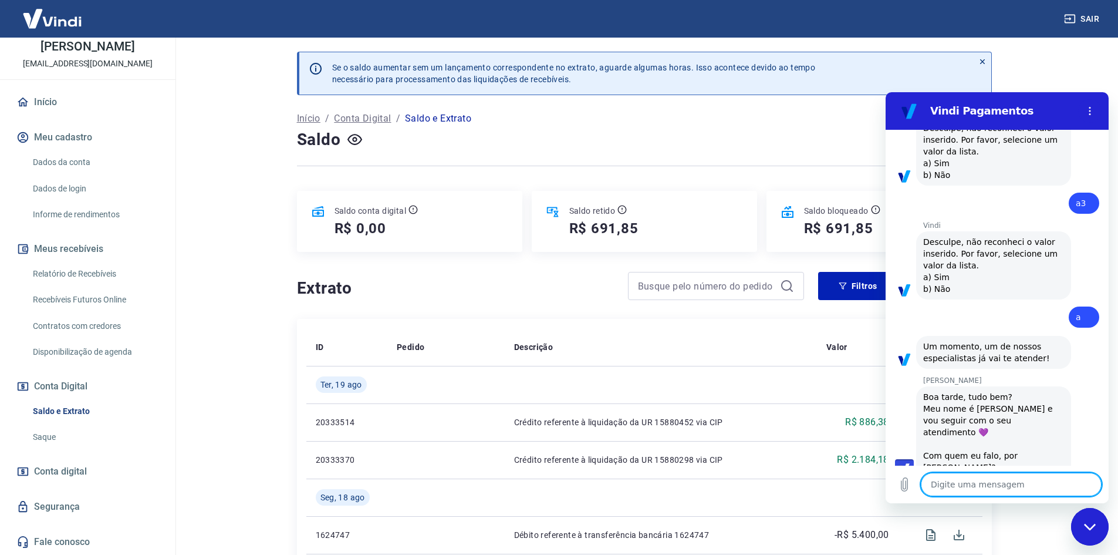
scroll to position [1458, 0]
click at [1012, 484] on textarea at bounding box center [1011, 483] width 181 height 23
type textarea "B"
type textarea "x"
type textarea "Bo"
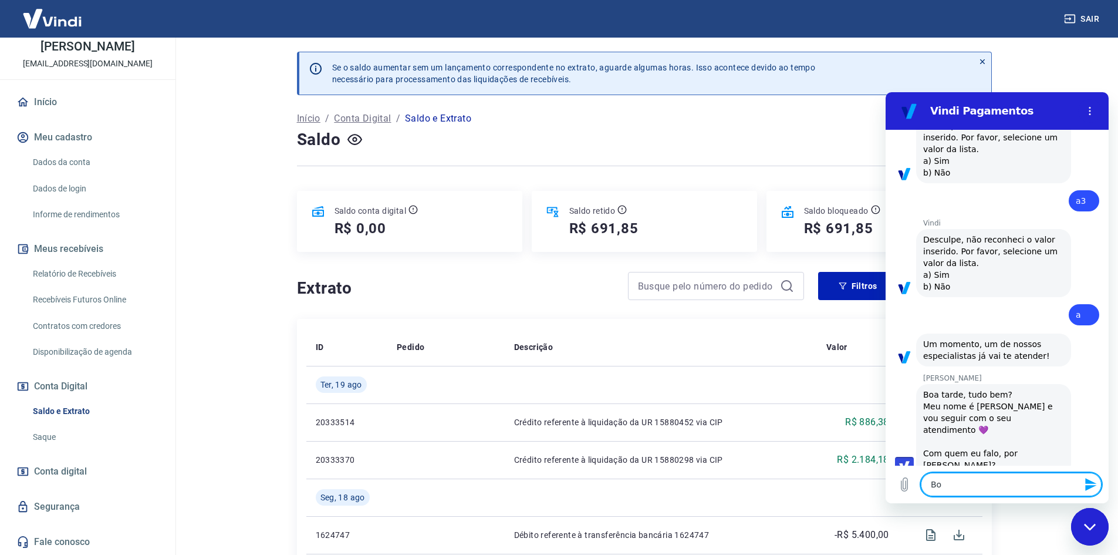
type textarea "x"
type textarea "Boa"
type textarea "x"
type textarea "Boa"
type textarea "x"
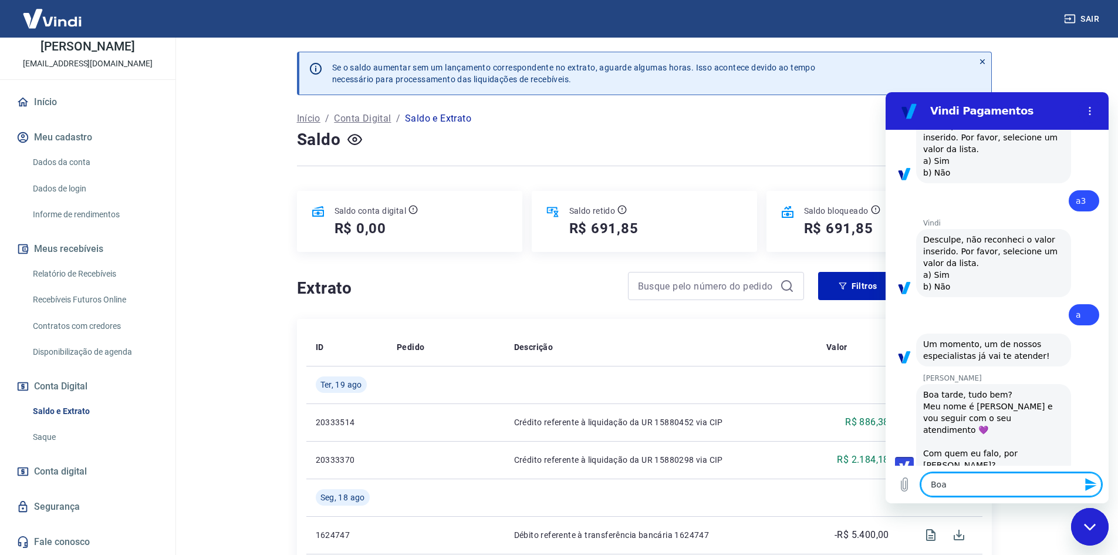
type textarea "Boa t"
type textarea "x"
type textarea "Boa ta"
type textarea "x"
type textarea "Boa tar"
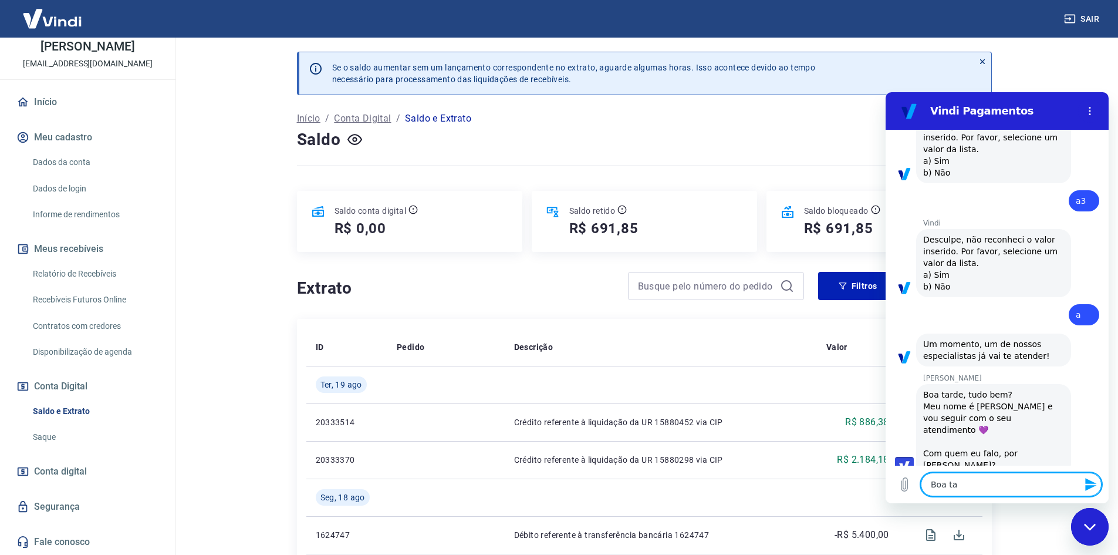
type textarea "x"
type textarea "Boa tard"
type textarea "x"
type textarea "Boa tarde"
type textarea "x"
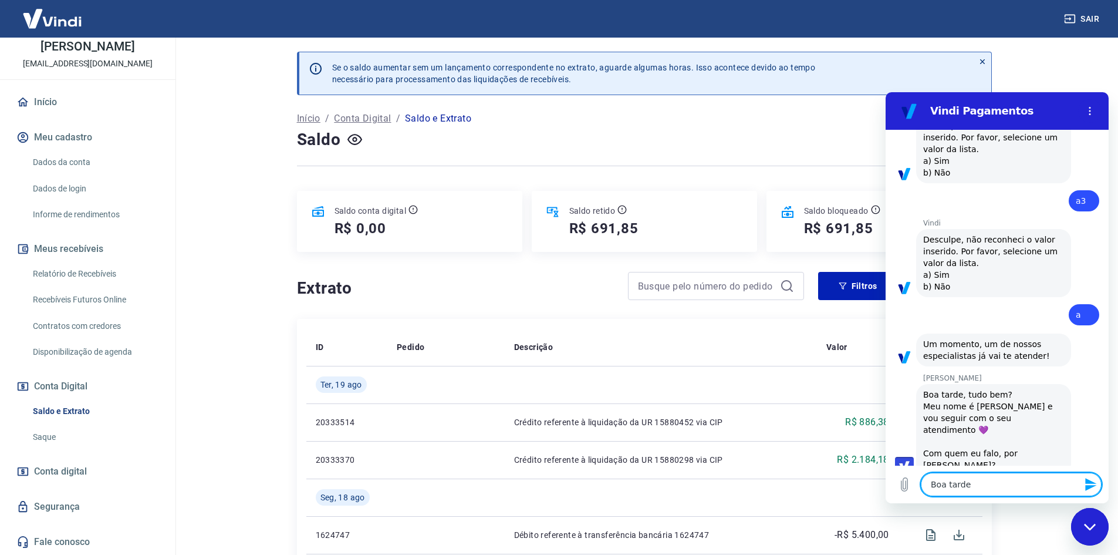
type textarea "Boa tarde,"
type textarea "x"
type textarea "Boa tarde,"
type textarea "x"
type textarea "Boa tarde, c"
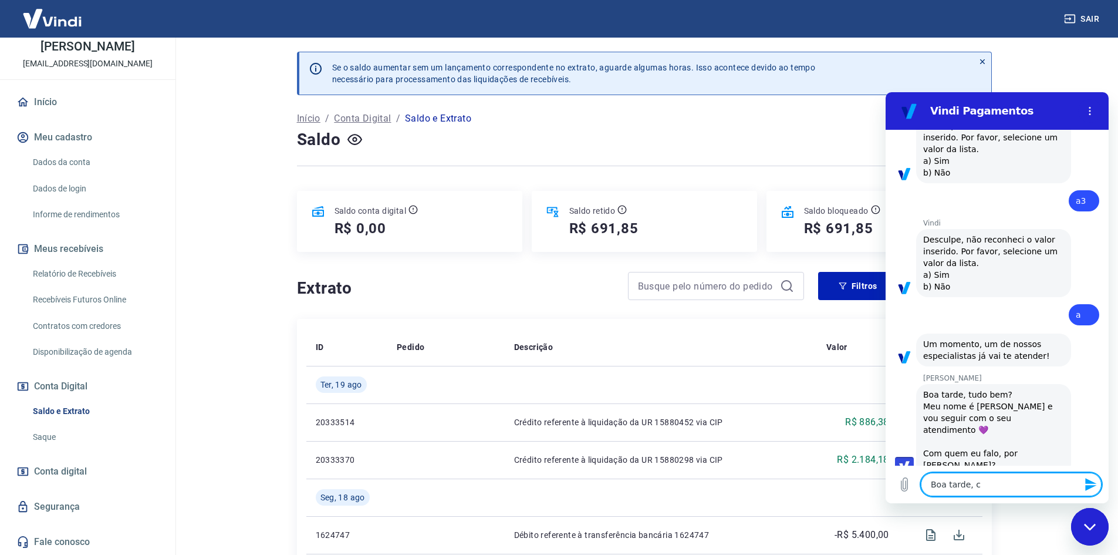
type textarea "x"
type textarea "Boa tarde, co"
type textarea "x"
type textarea "Boa tarde, com"
type textarea "x"
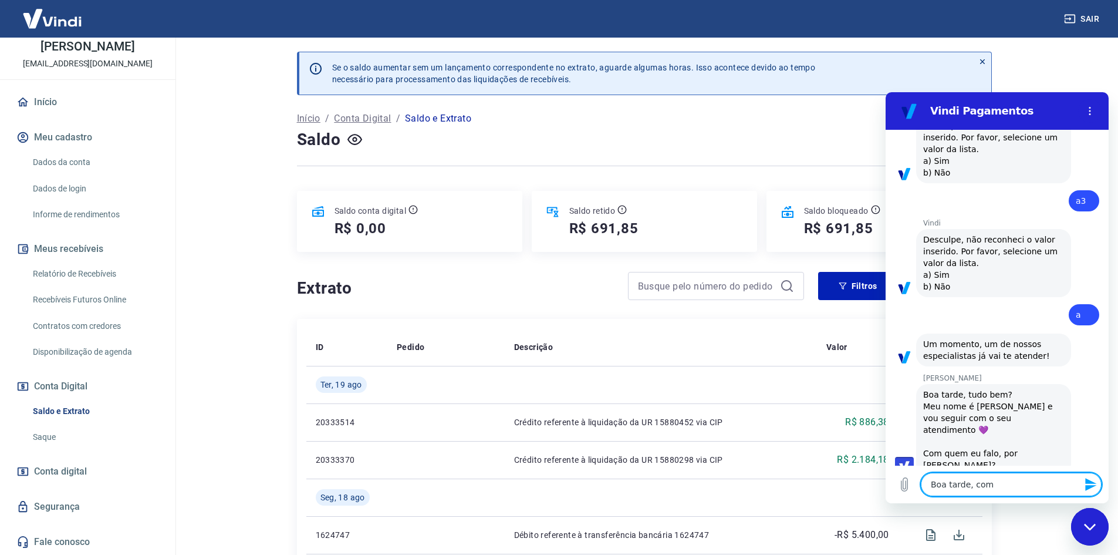
type textarea "Boa tarde, com"
type textarea "x"
type textarea "Boa tarde, com o"
type textarea "x"
type textarea "Boa tarde, com o"
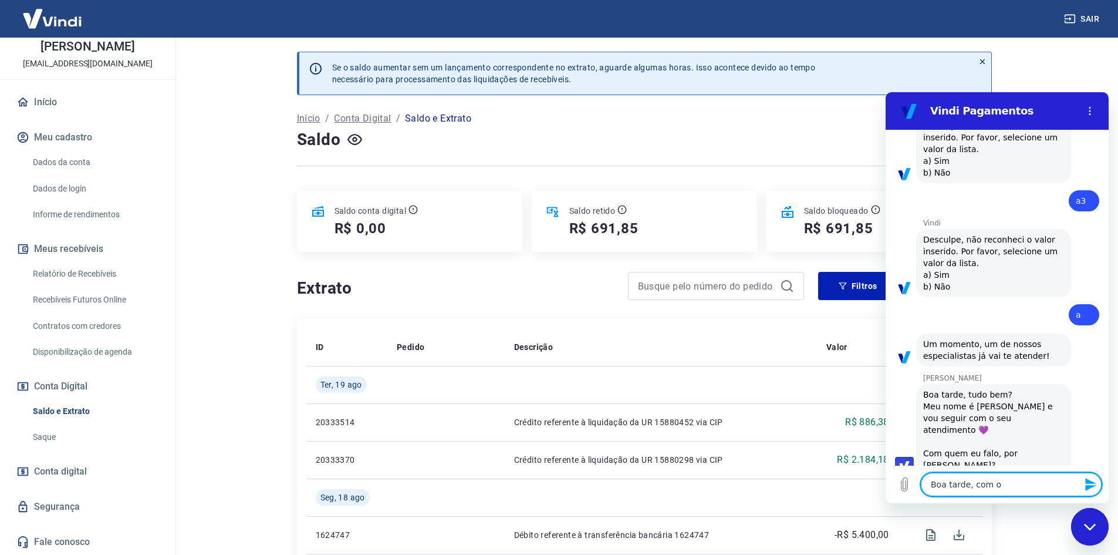
type textarea "x"
type textarea "Boa tarde, com o L"
type textarea "x"
type textarea "Boa tarde, com o Le"
type textarea "x"
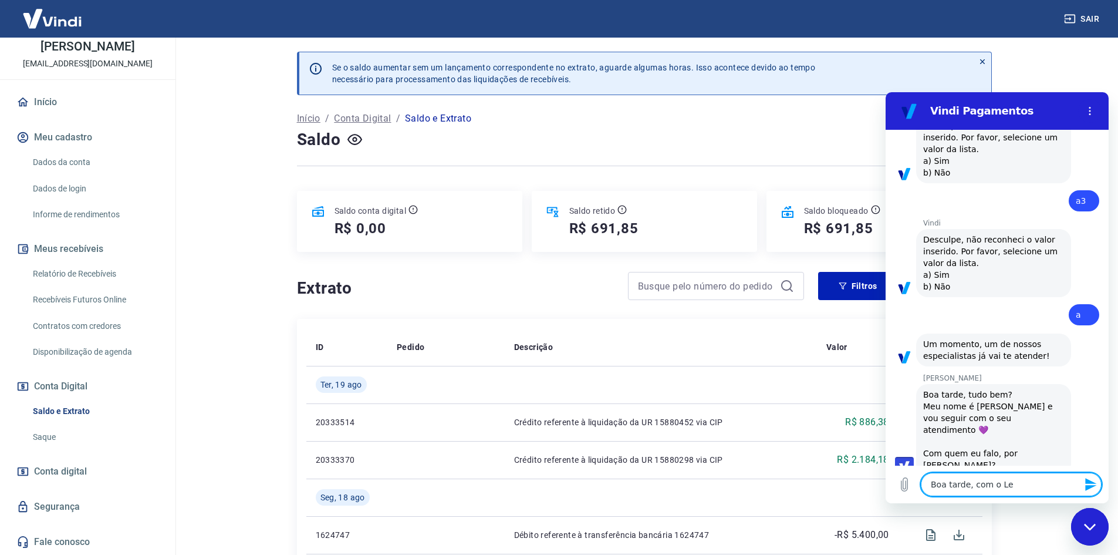
type textarea "Boa tarde, com o Lea"
type textarea "x"
type textarea "Boa tarde, com o Lean"
type textarea "x"
type textarea "Boa tarde, com o Leand"
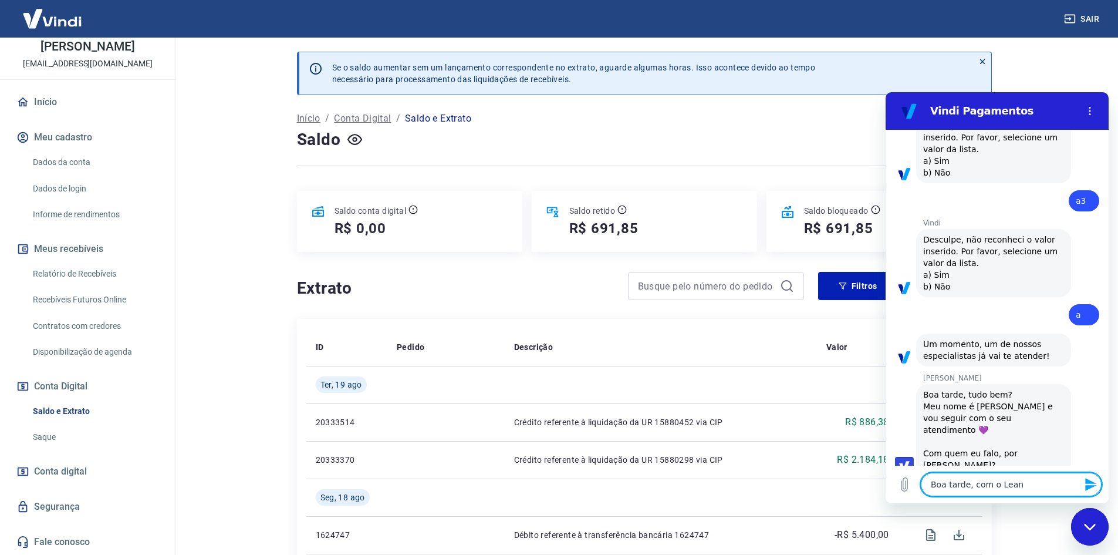
type textarea "x"
type textarea "Boa tarde, com o Leandr"
type textarea "x"
type textarea "Boa tarde, com o [PERSON_NAME]"
type textarea "x"
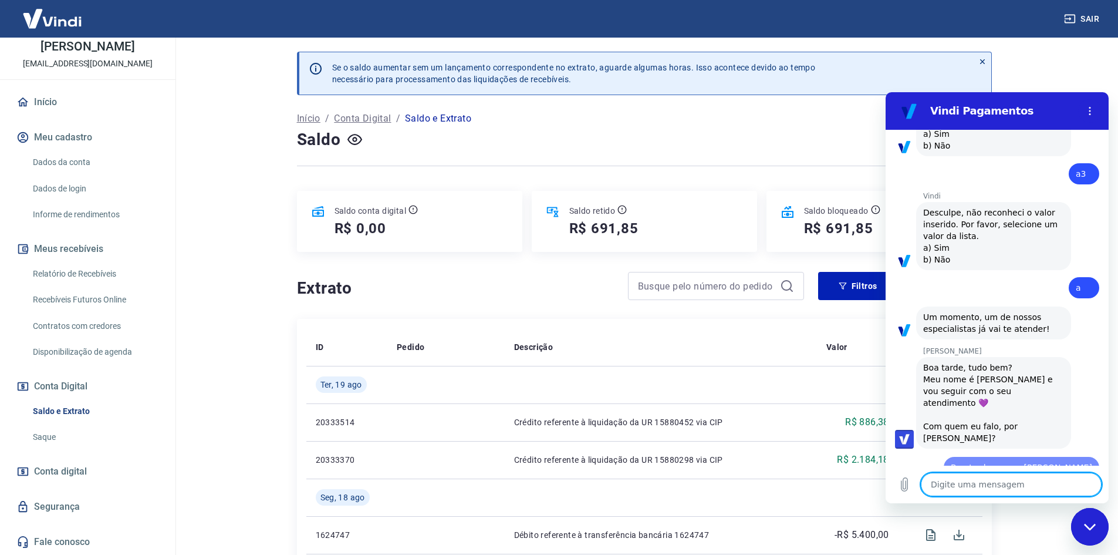
type textarea "x"
type textarea "E"
type textarea "x"
type textarea "Eu"
type textarea "x"
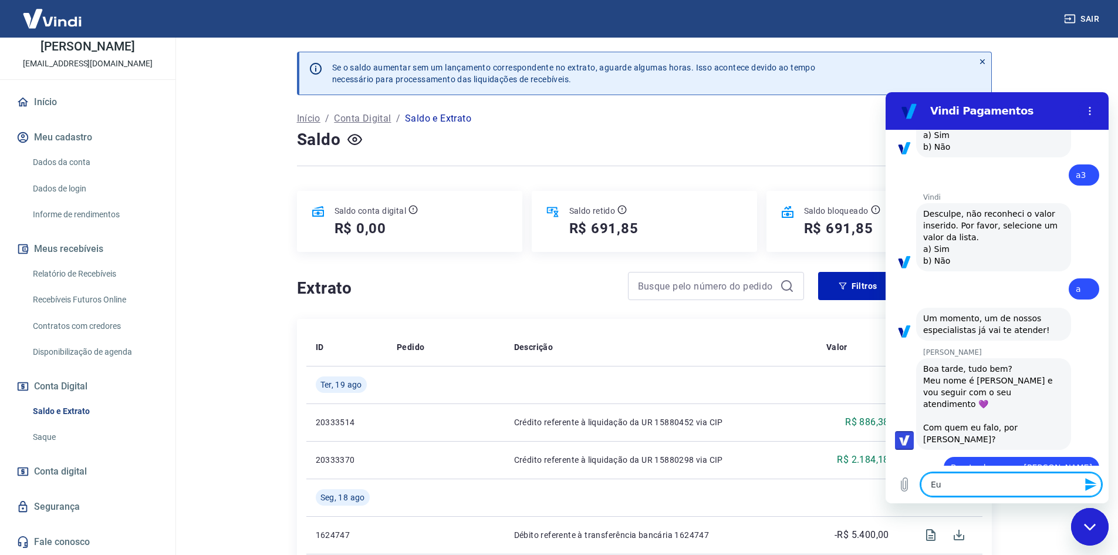
scroll to position [1487, 0]
type textarea "Eu"
type textarea "x"
type textarea "Eu g"
type textarea "x"
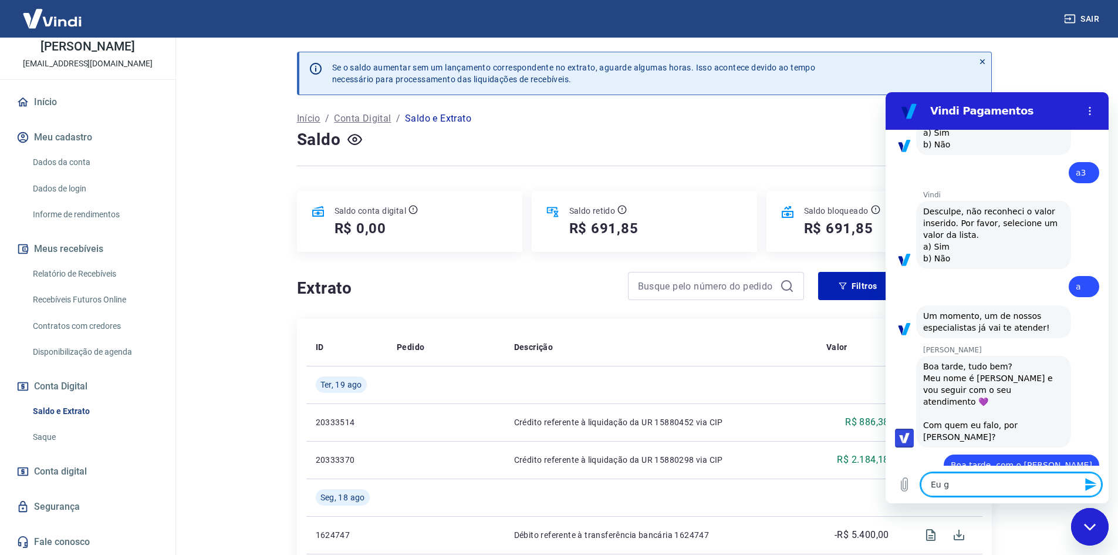
type textarea "Eu go"
type textarea "x"
type textarea "Eu gos"
type textarea "x"
type textarea "Eu gost"
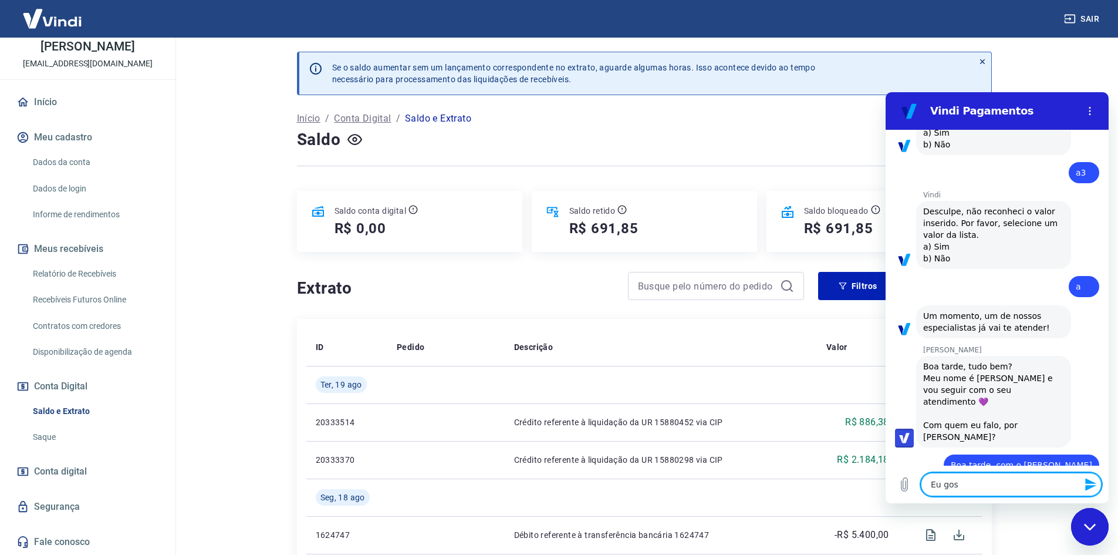
type textarea "x"
type textarea "Eu gosta"
type textarea "x"
type textarea "Eu gostar"
type textarea "x"
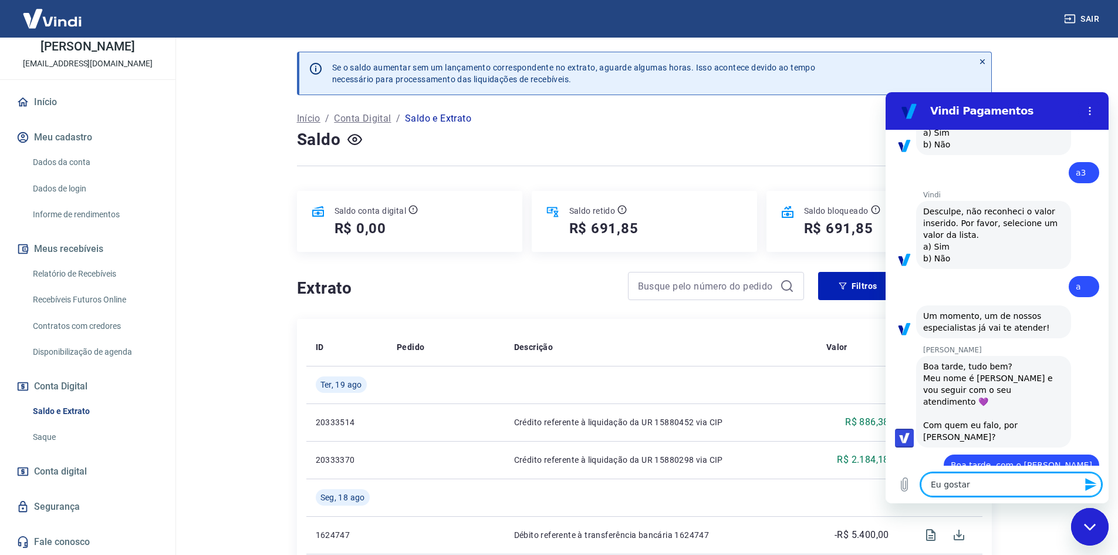
type textarea "Eu gostari"
type textarea "x"
type textarea "Eu gostaria"
type textarea "x"
type textarea "Eu gostaria"
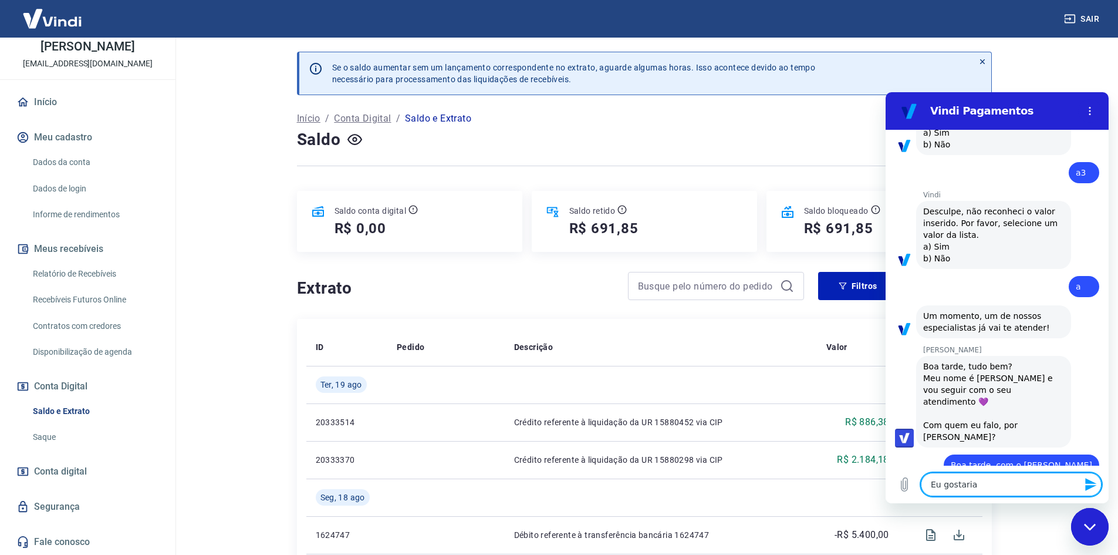
type textarea "x"
type textarea "Eu gostaria d"
type textarea "x"
type textarea "Eu gostaria de"
type textarea "x"
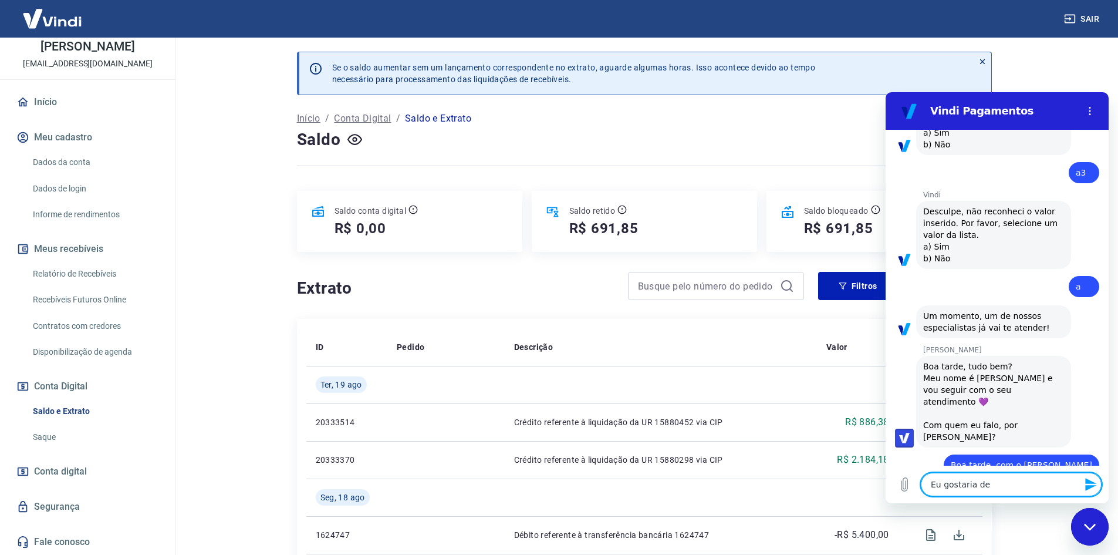
type textarea "Eu gostaria de"
type textarea "x"
type textarea "Eu gostaria de s"
type textarea "x"
type textarea "Eu gostaria de sa"
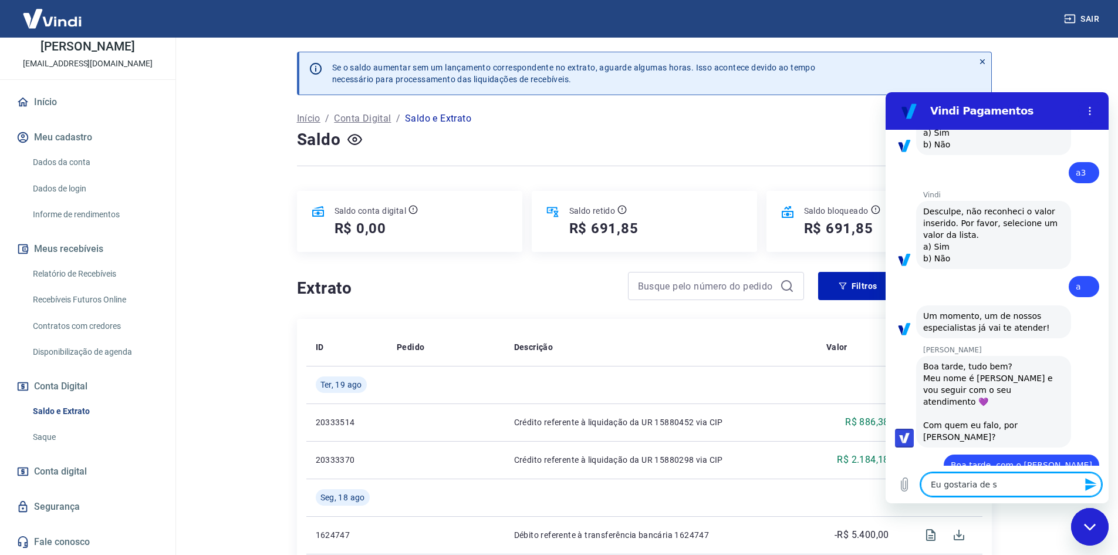
type textarea "x"
type textarea "Eu gostaria de sab"
type textarea "x"
type textarea "Eu gostaria de sabe"
type textarea "x"
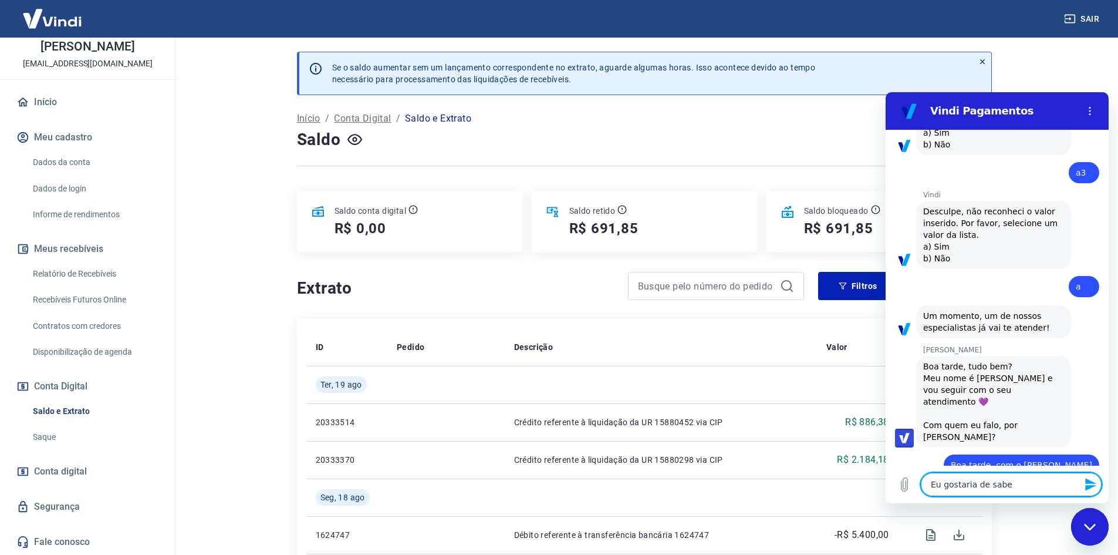
type textarea "Eu gostaria de saber"
type textarea "x"
type textarea "Eu gostaria de saber"
type textarea "x"
type textarea "Eu gostaria de saber p"
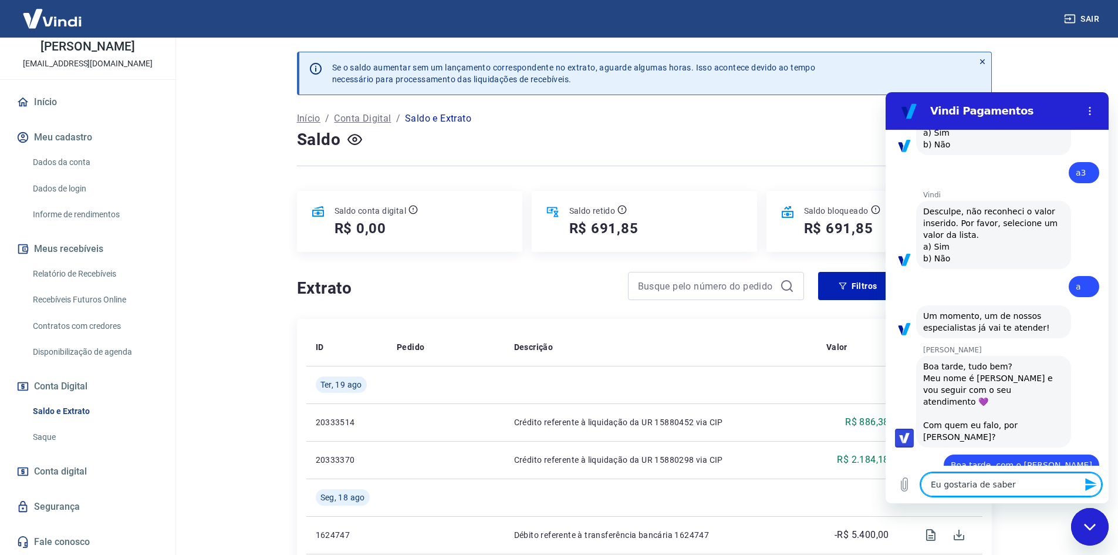
type textarea "x"
type textarea "Eu gostaria de saber pq"
type textarea "x"
type textarea "Eu gostaria de saber pq"
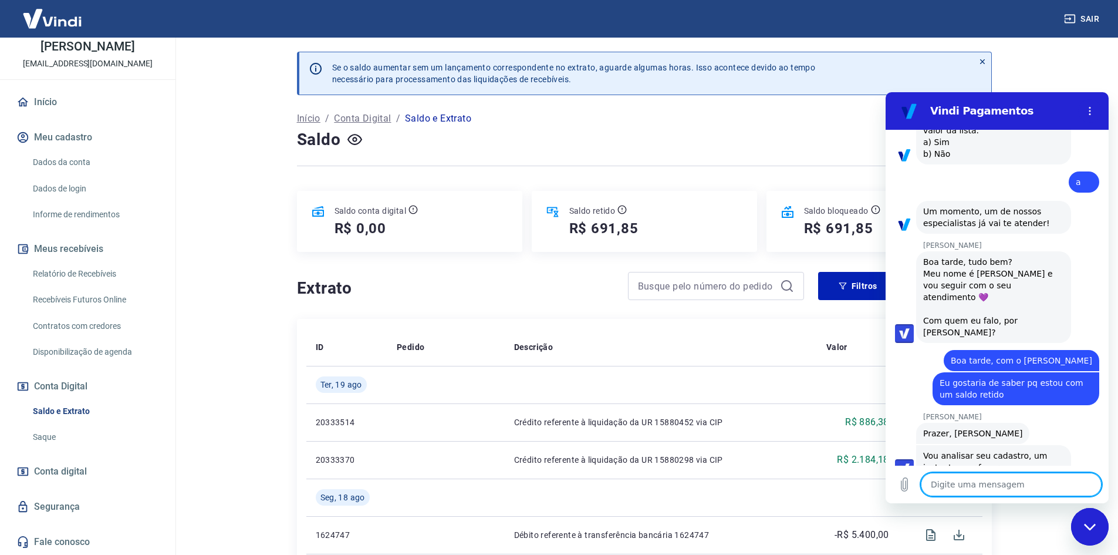
scroll to position [1593, 0]
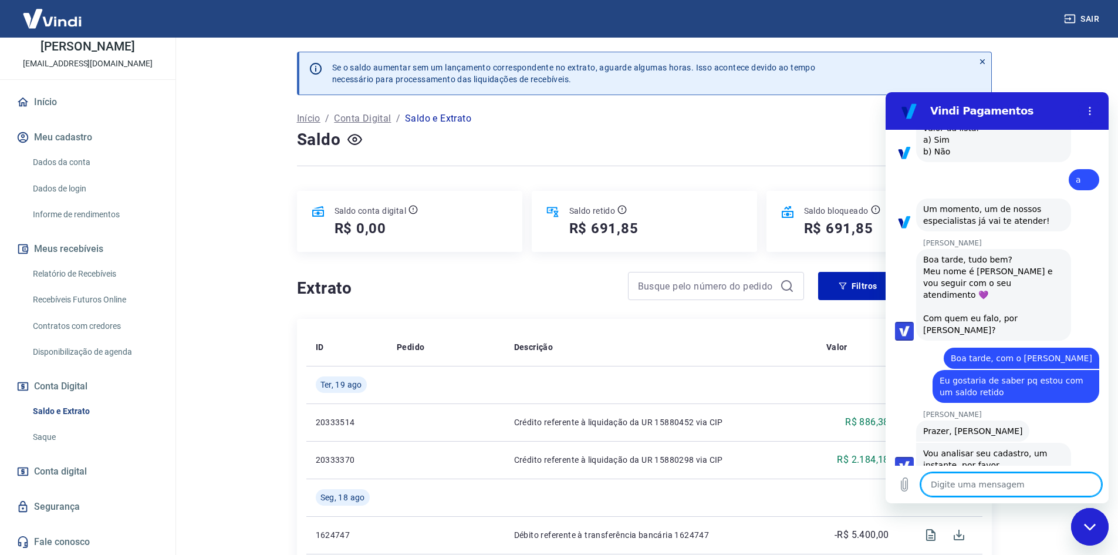
click at [990, 486] on textarea at bounding box center [1011, 483] width 181 height 23
click at [1015, 472] on textarea at bounding box center [1011, 483] width 181 height 23
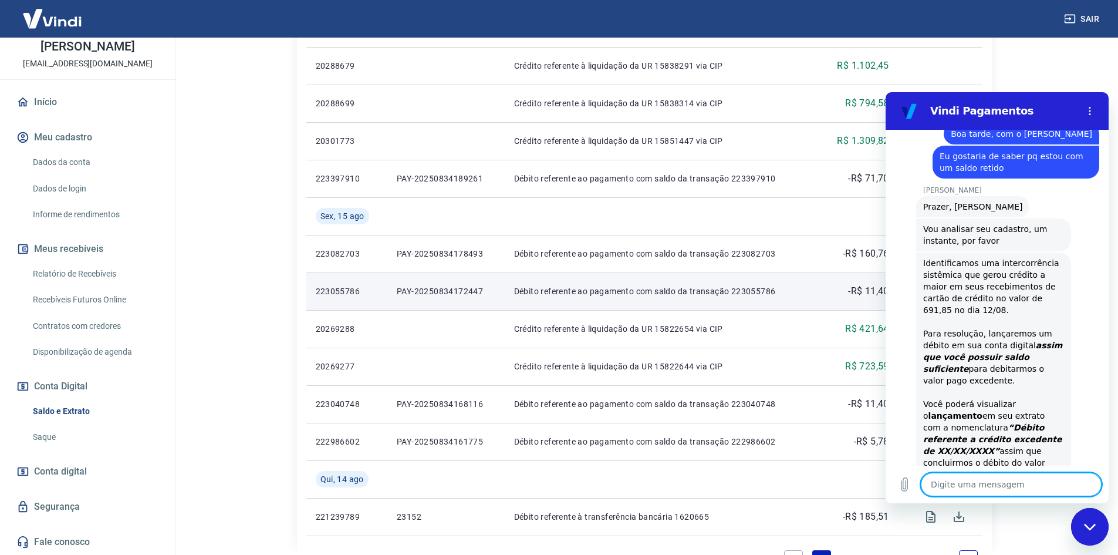
scroll to position [825, 0]
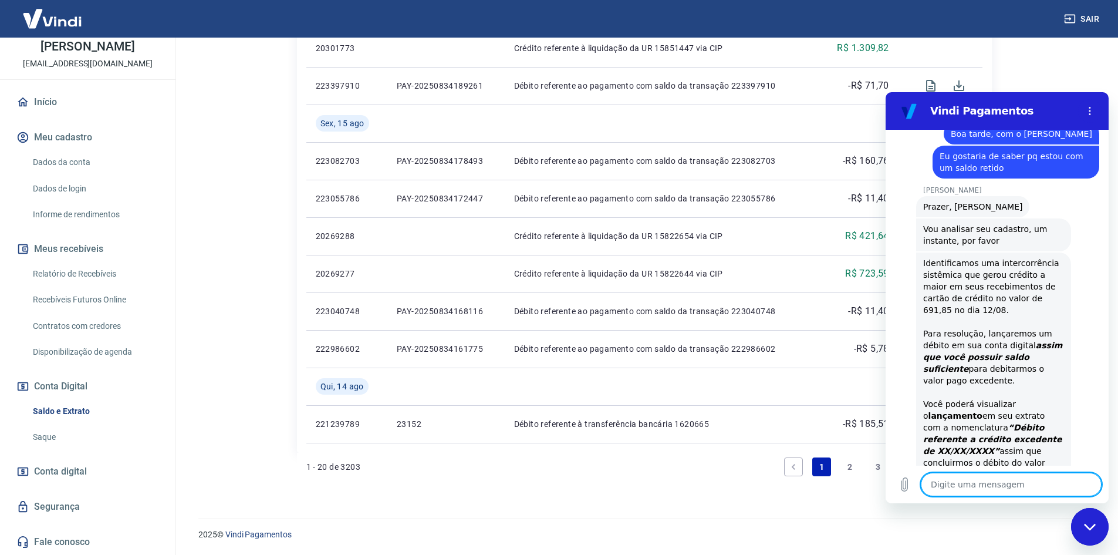
click at [847, 467] on link "2" at bounding box center [849, 466] width 19 height 19
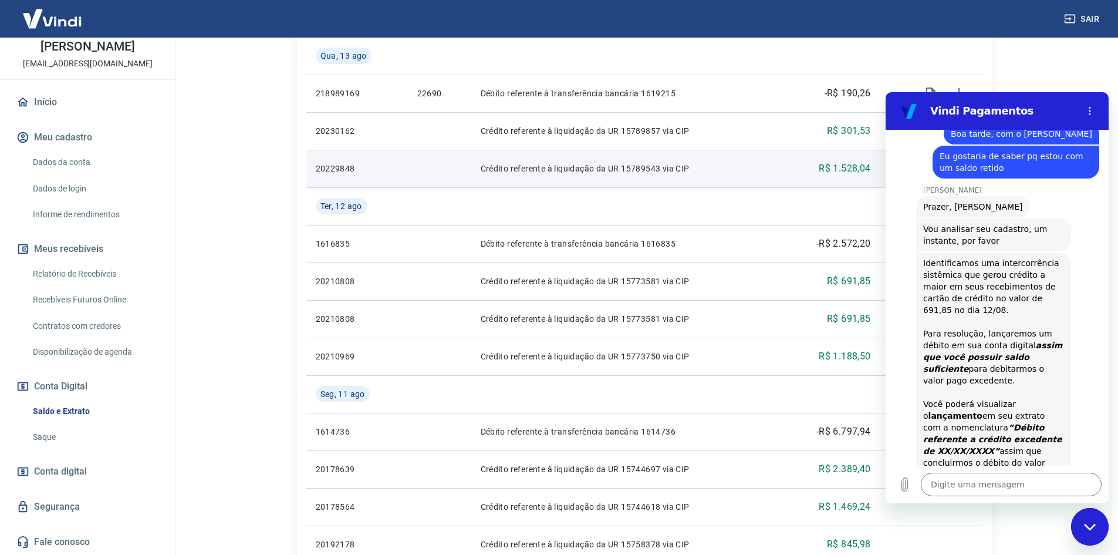
scroll to position [528, 0]
